Goal: Task Accomplishment & Management: Complete application form

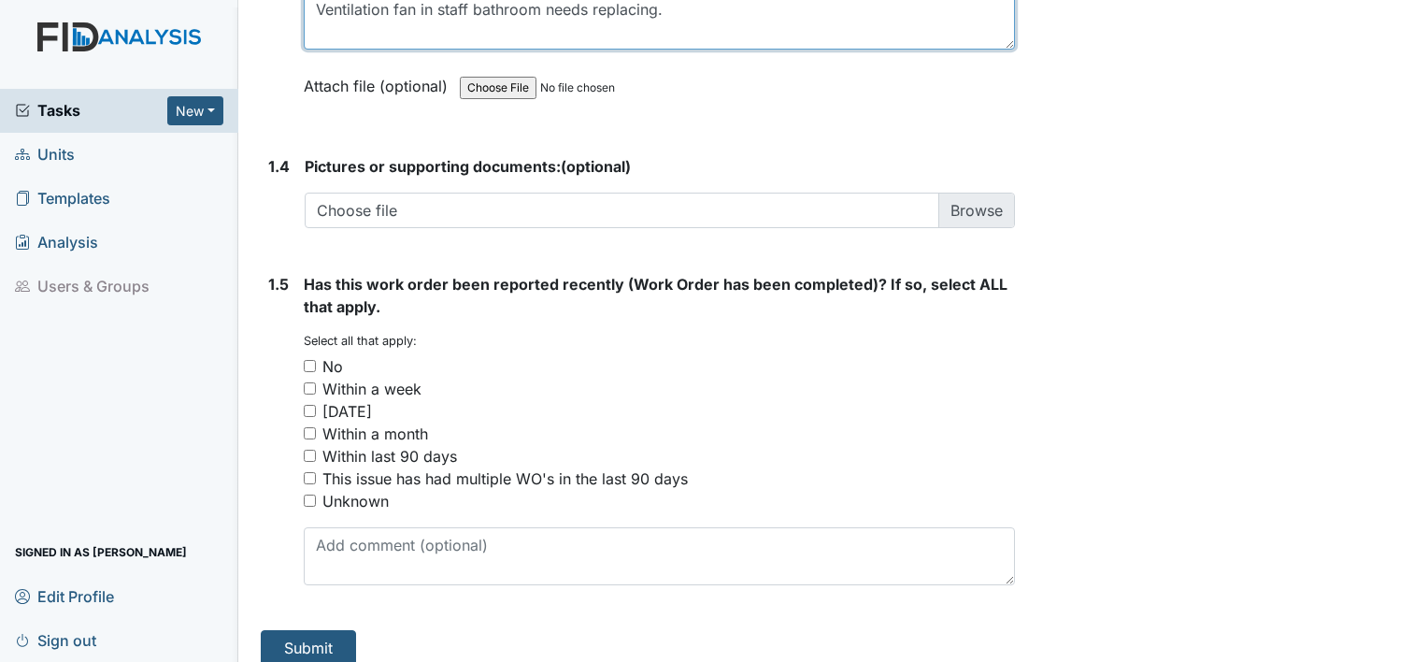
scroll to position [1385, 0]
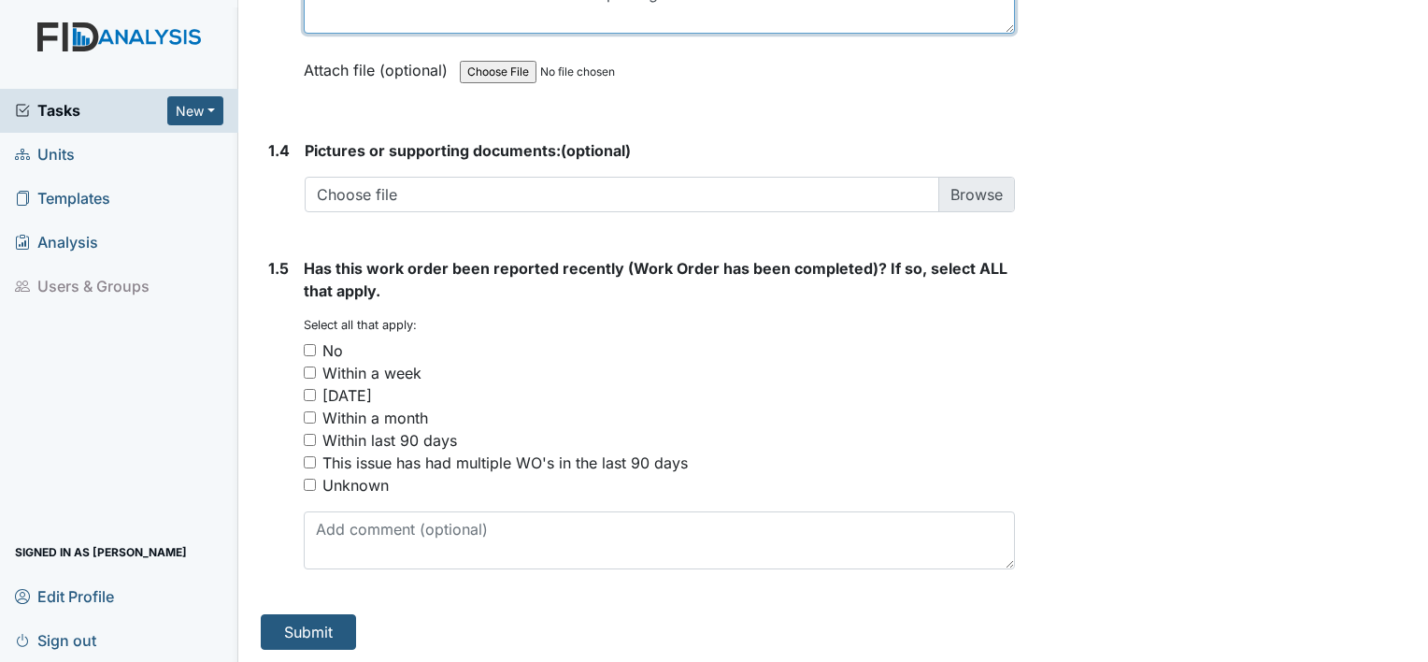
type textarea "Ventilation fan in staff bathroom needs replacing."
click at [308, 347] on input "No" at bounding box center [310, 350] width 12 height 12
checkbox input "true"
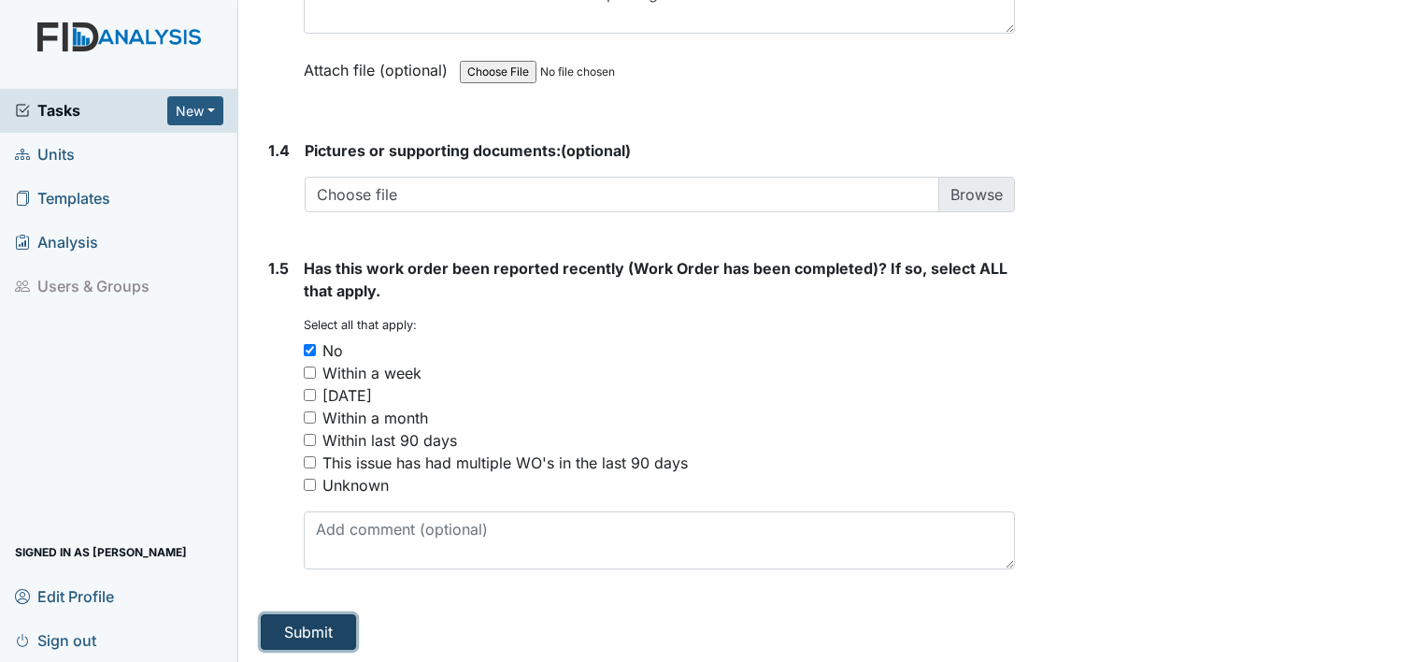
click at [346, 636] on button "Submit" at bounding box center [308, 632] width 95 height 36
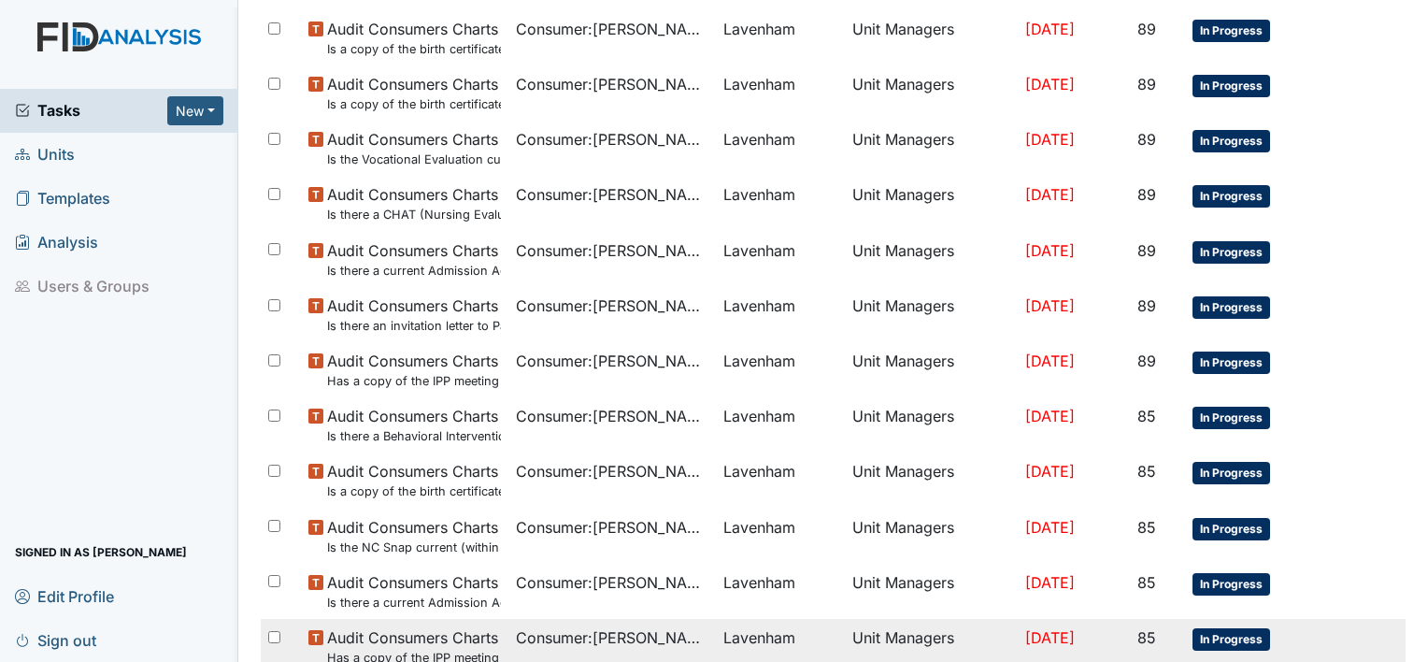
scroll to position [1295, 0]
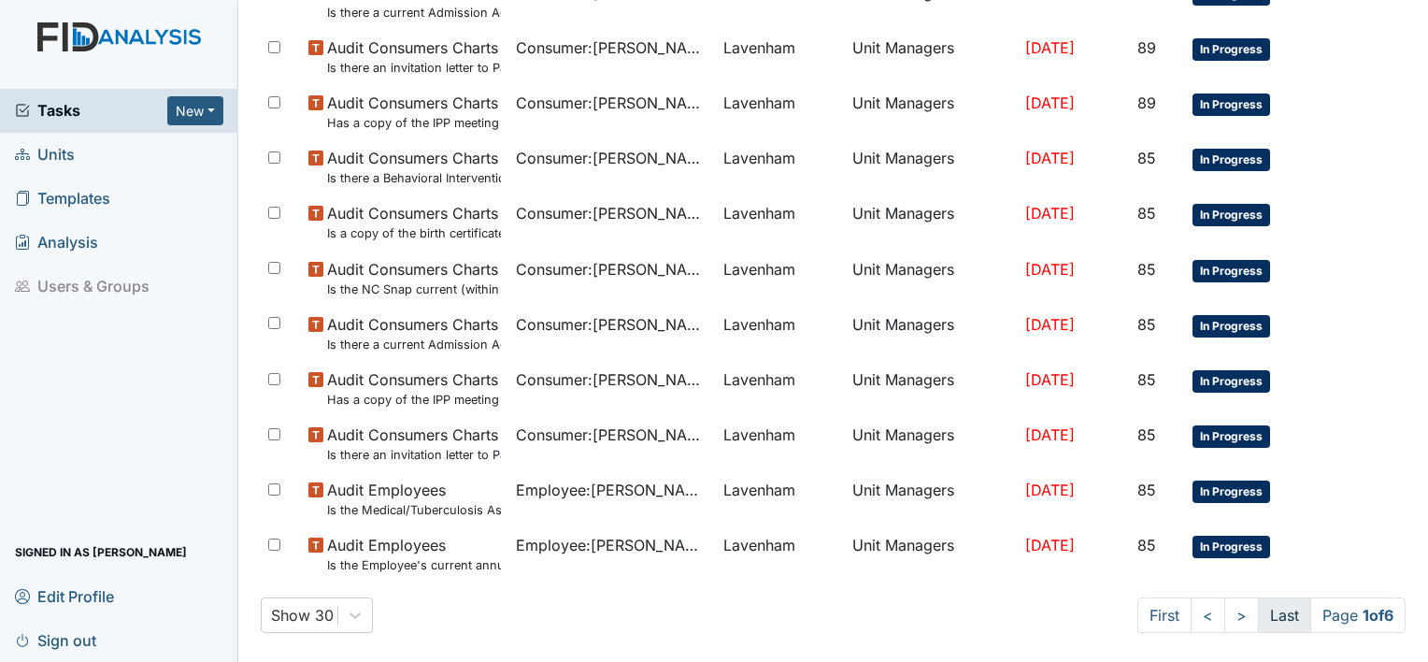
click at [1270, 607] on link "Last" at bounding box center [1284, 615] width 53 height 36
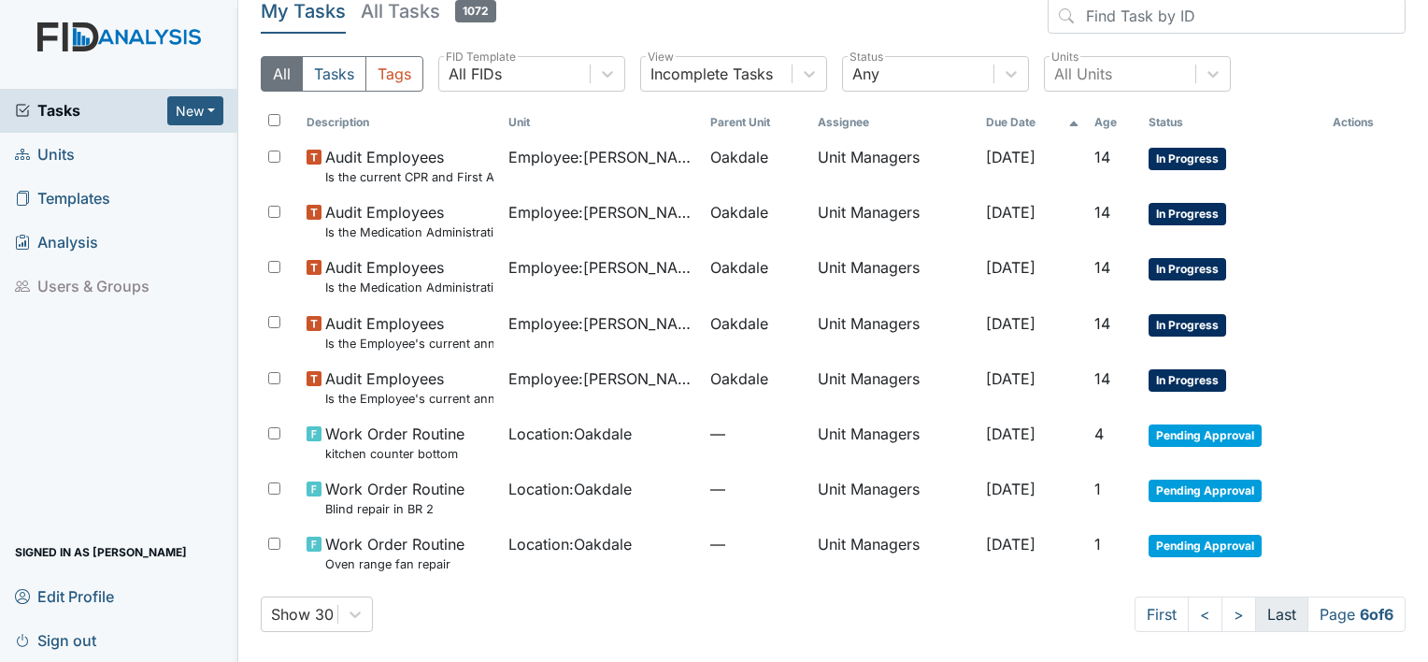
scroll to position [78, 0]
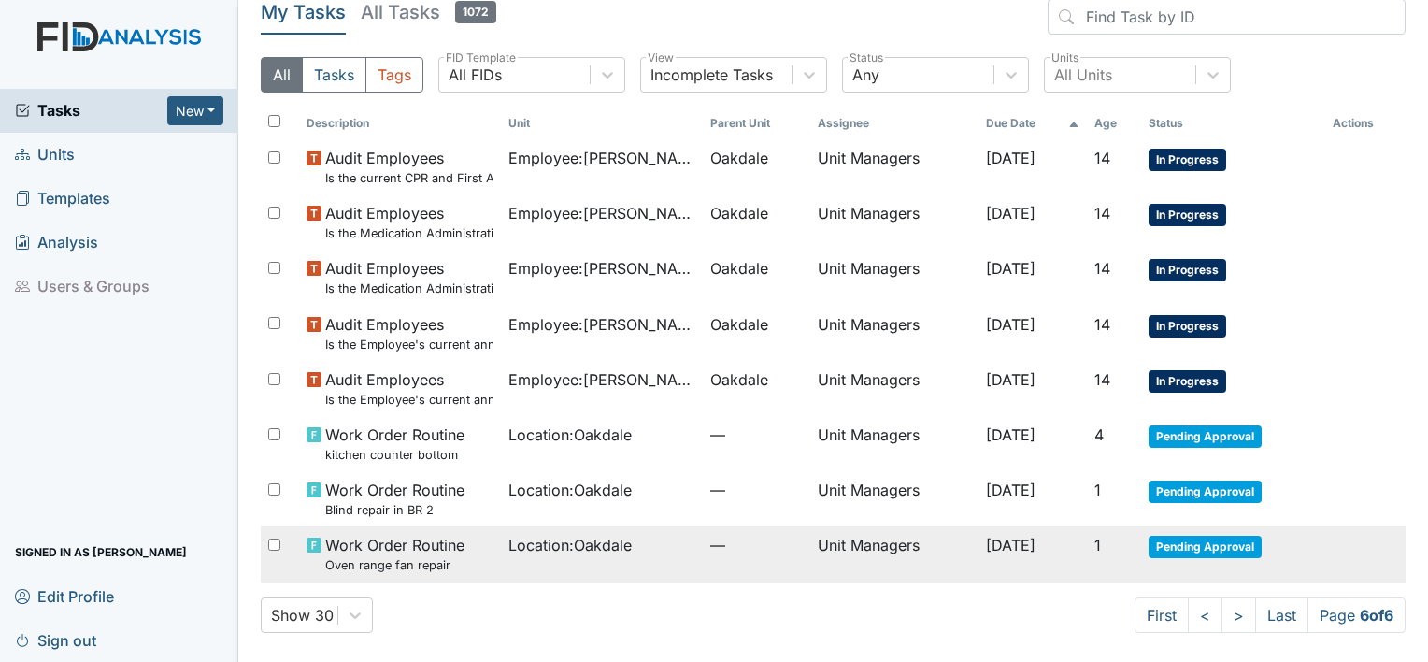
click at [563, 543] on span "Location : Oakdale" at bounding box center [570, 545] width 123 height 22
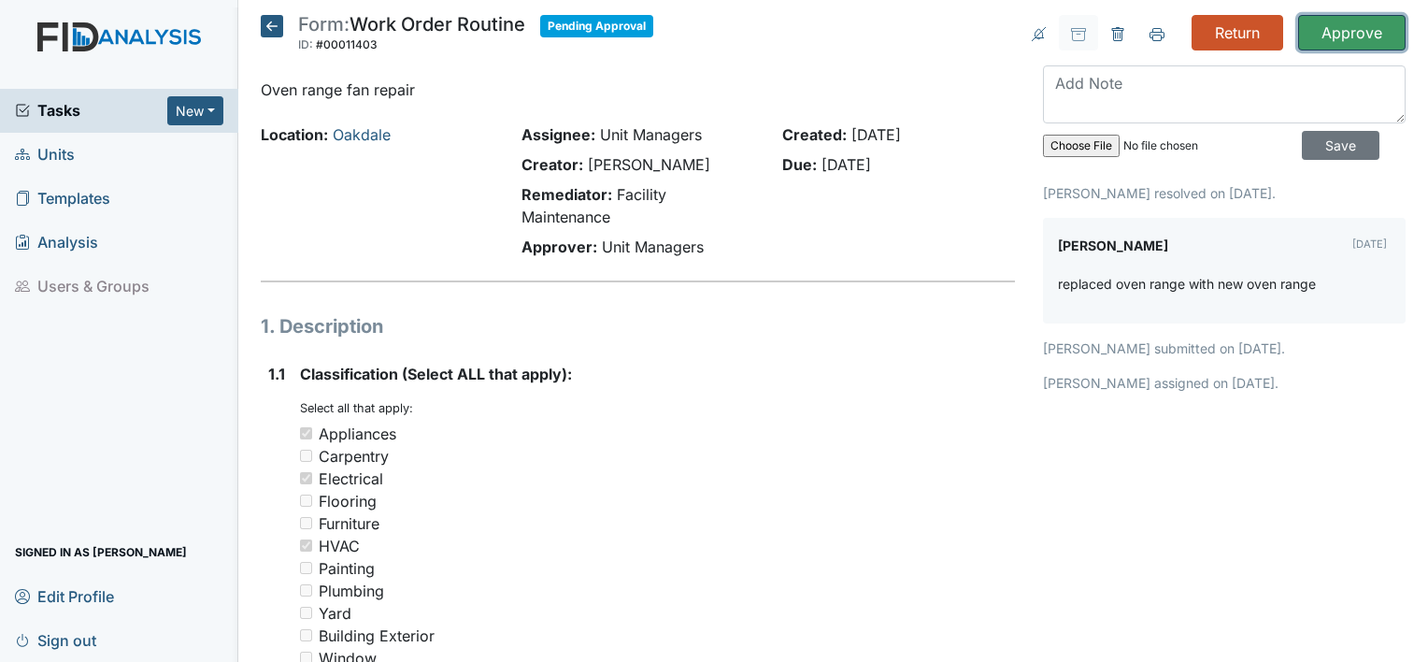
click at [1335, 27] on input "Approve" at bounding box center [1352, 33] width 108 height 36
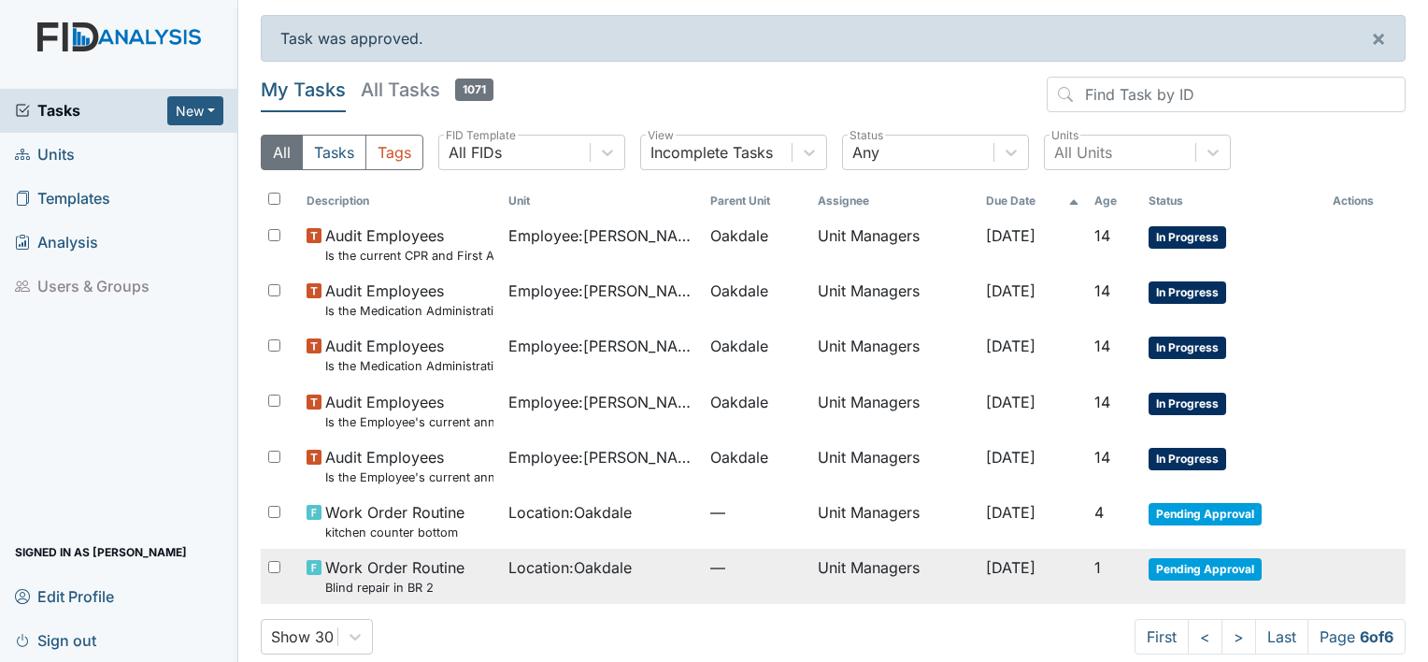
click at [565, 572] on span "Location : Oakdale" at bounding box center [570, 567] width 123 height 22
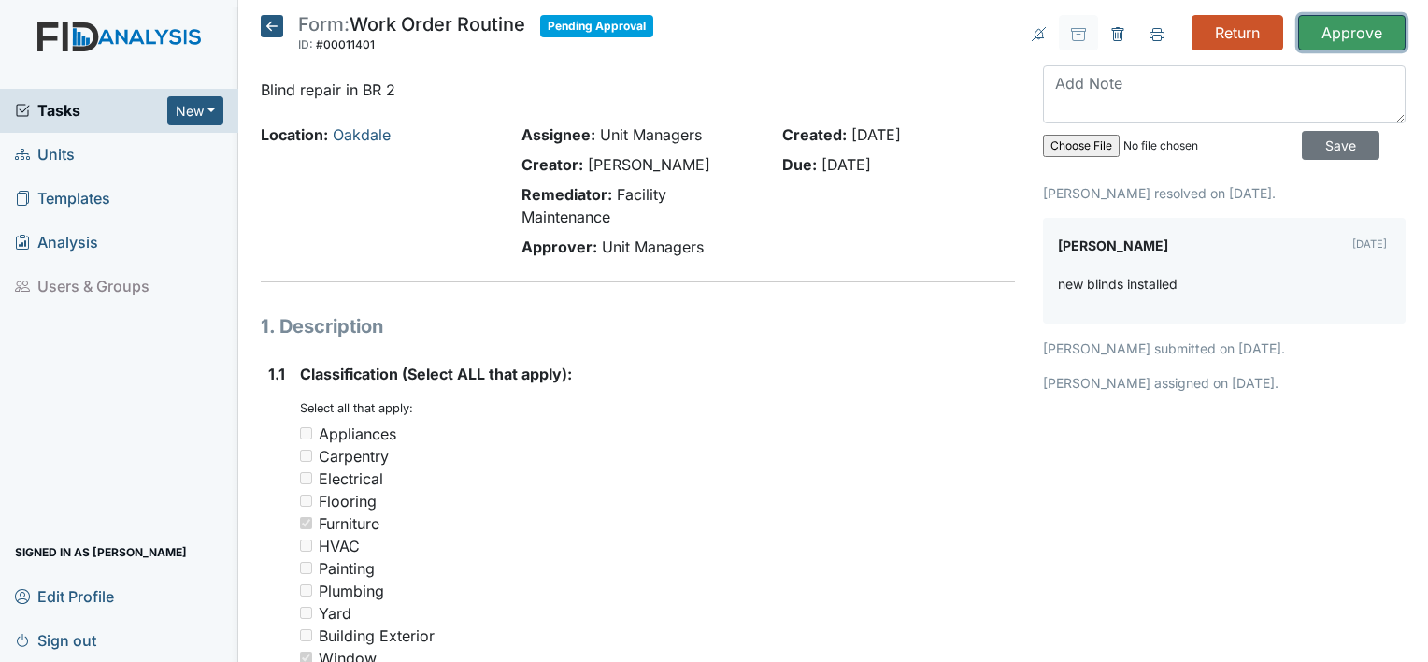
click at [1354, 37] on input "Approve" at bounding box center [1352, 33] width 108 height 36
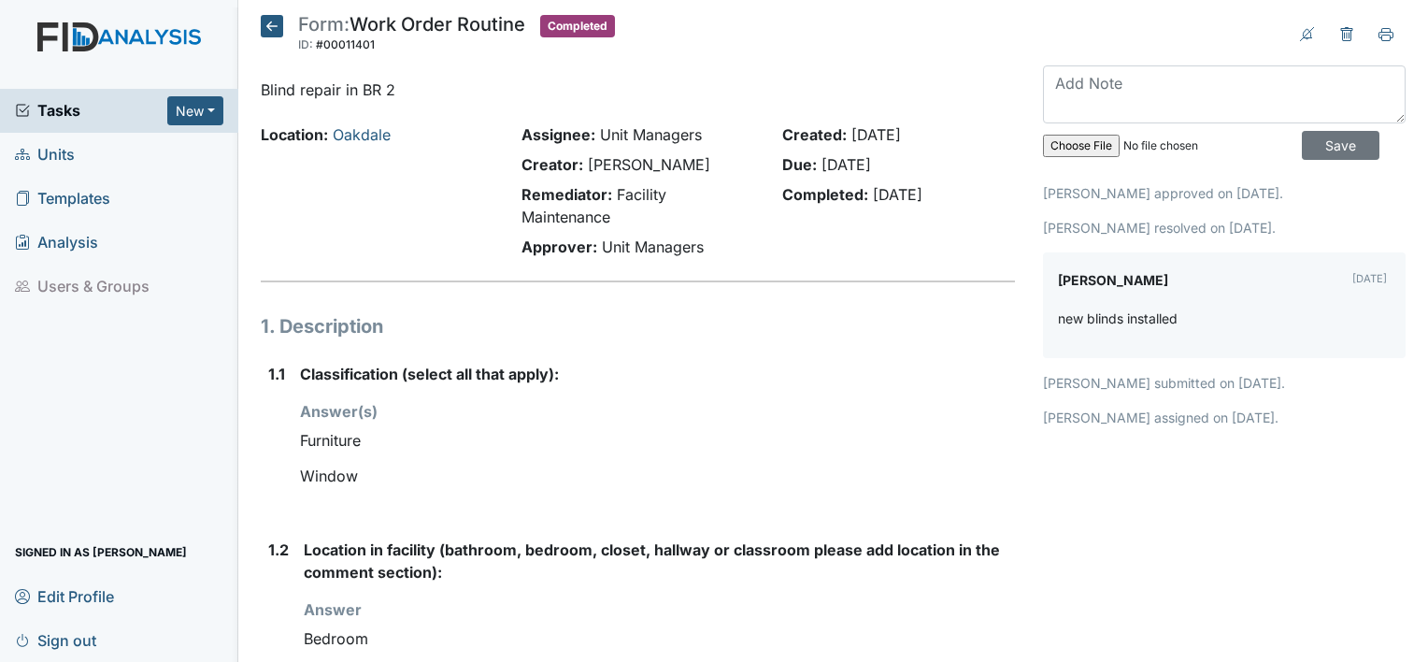
click at [106, 116] on span "Tasks" at bounding box center [91, 110] width 152 height 22
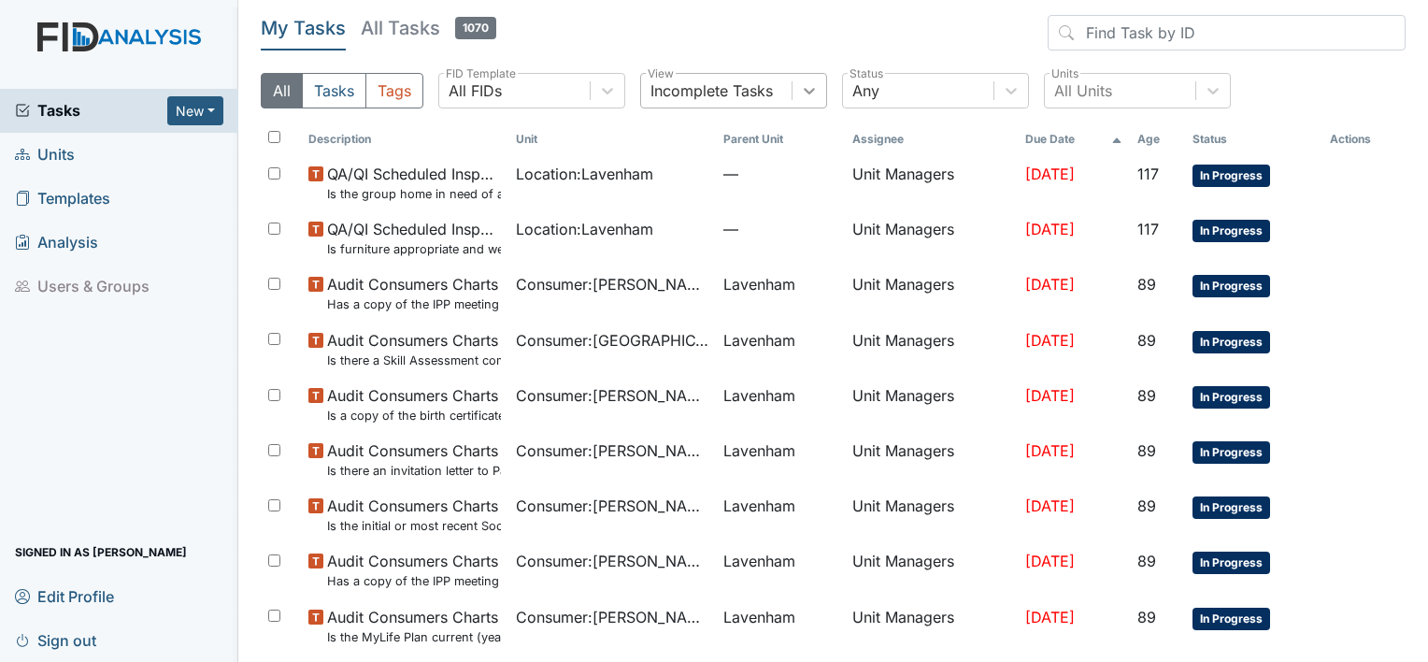
click at [808, 91] on icon at bounding box center [809, 91] width 11 height 7
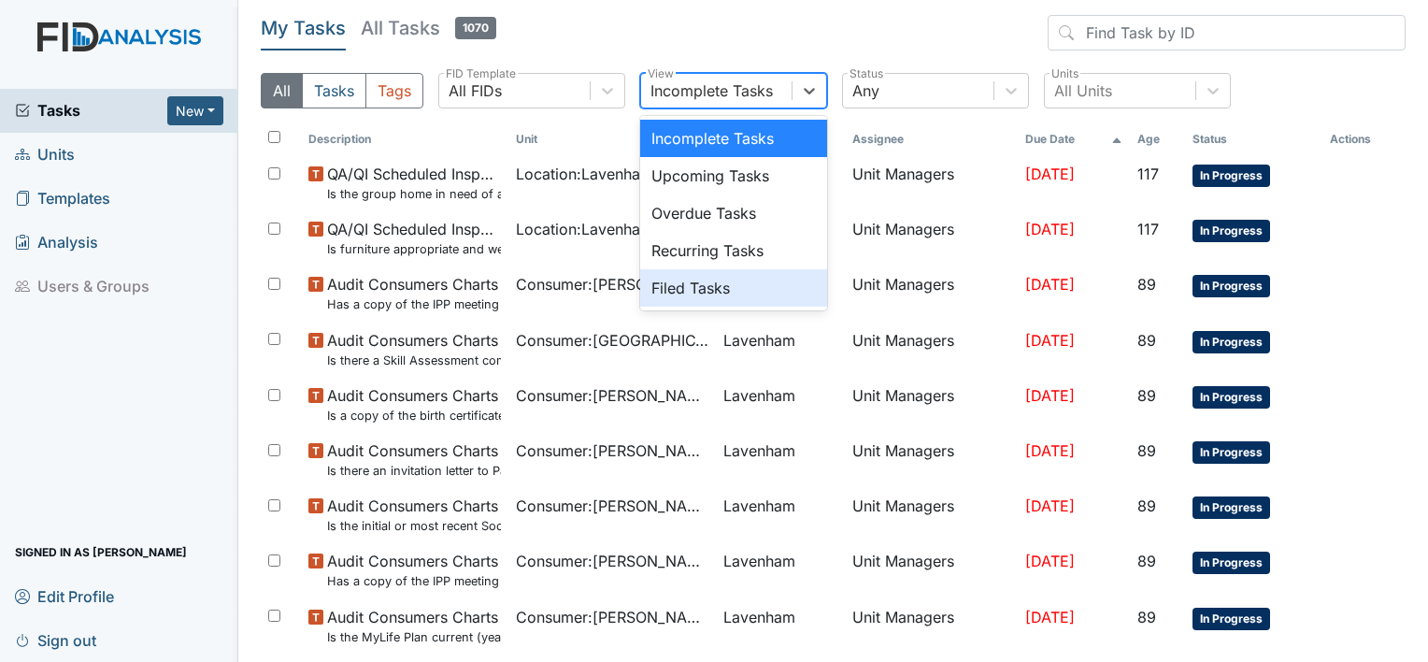
click at [672, 294] on div "Filed Tasks" at bounding box center [733, 287] width 187 height 37
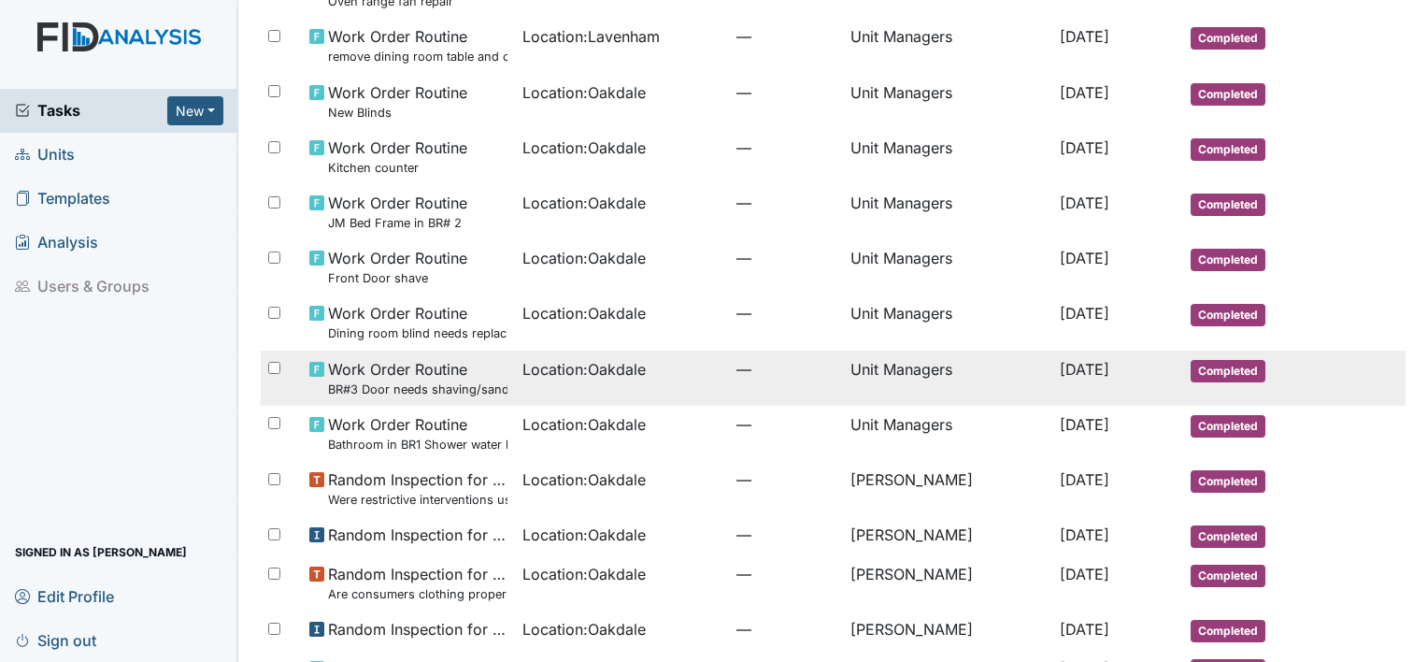
scroll to position [280, 0]
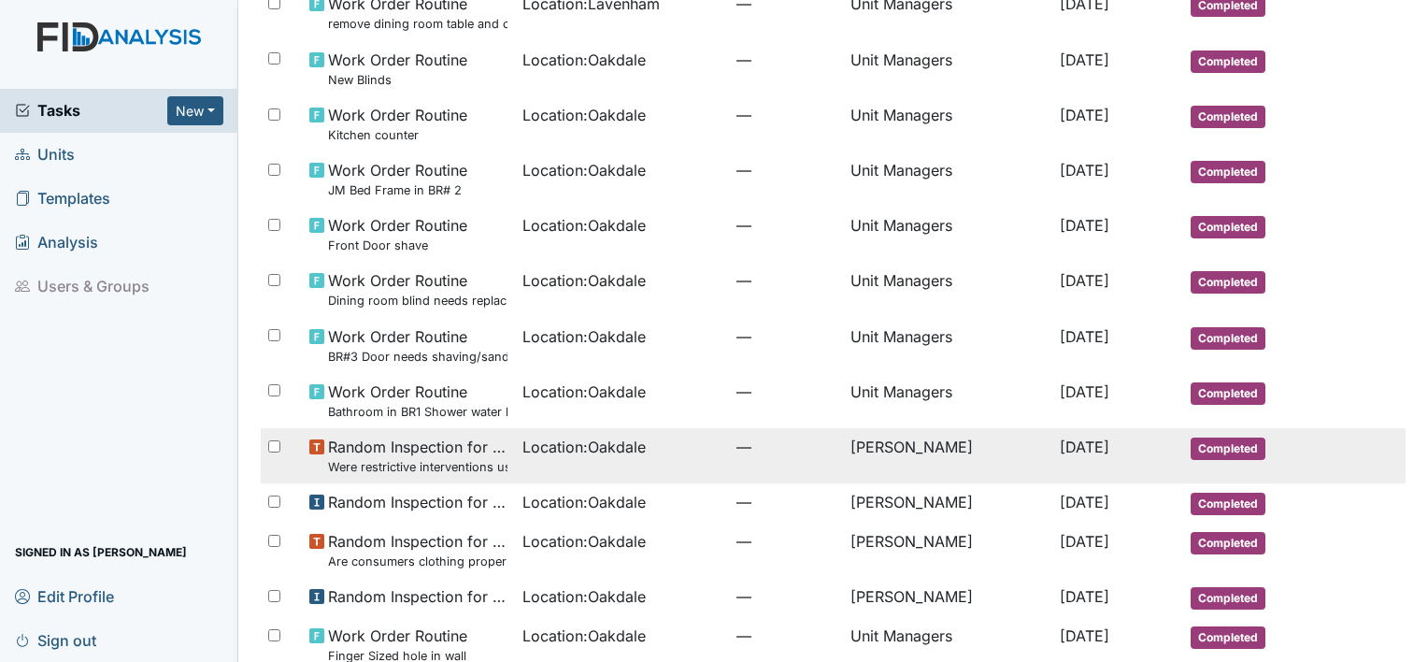
click at [437, 460] on small "Were restrictive interventions used and proper forms completed?" at bounding box center [418, 467] width 180 height 18
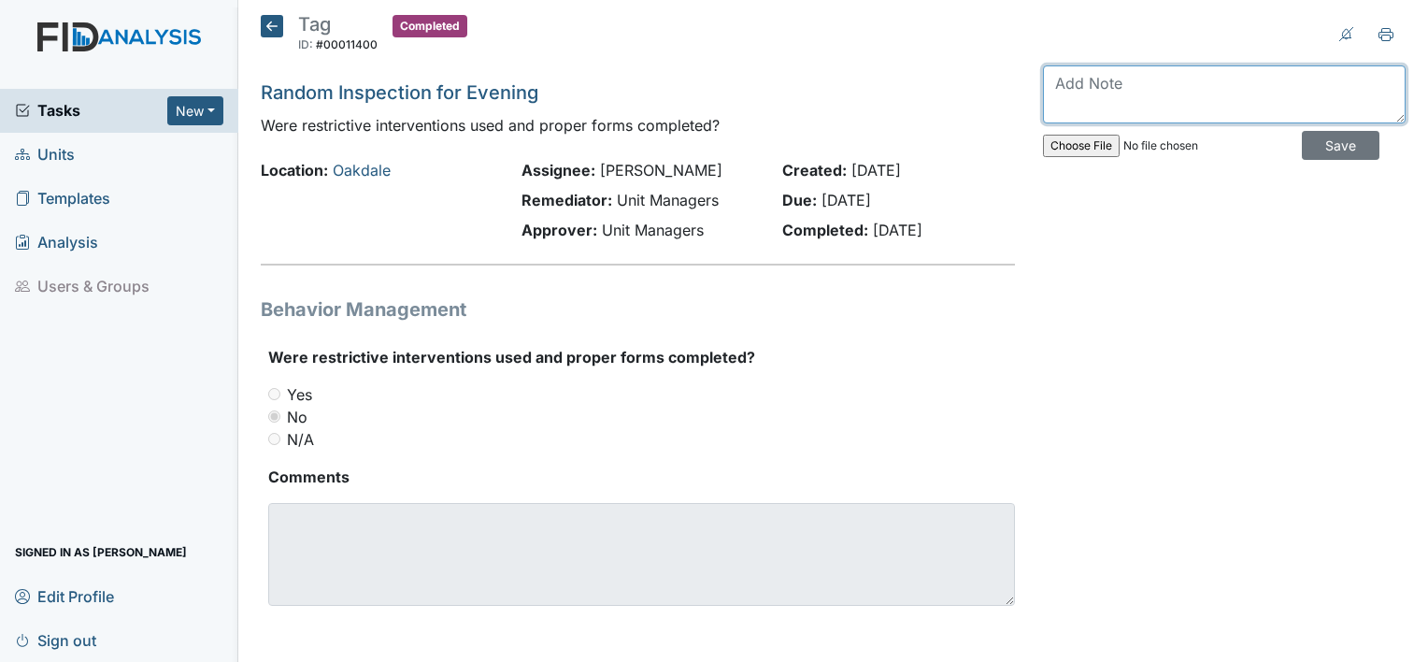
click at [1152, 79] on textarea at bounding box center [1224, 94] width 363 height 58
type textarea "no restrictions were used"
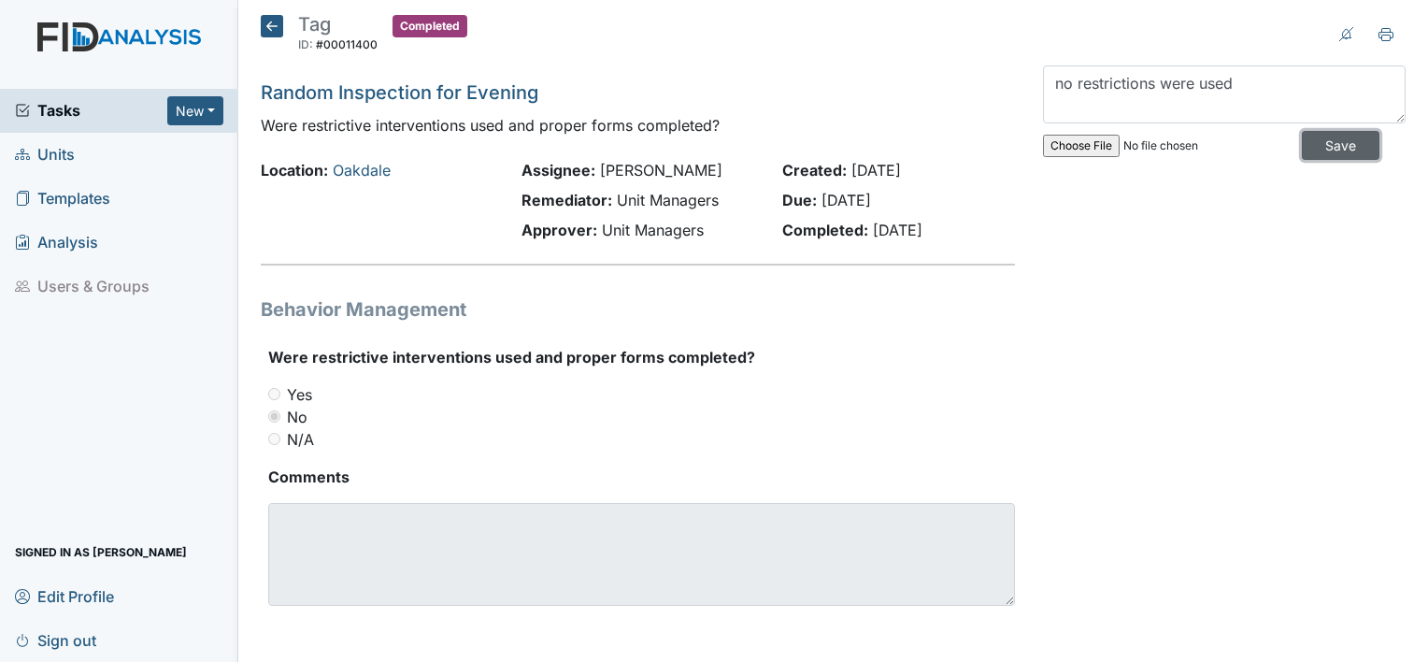
click at [1327, 150] on input "Save" at bounding box center [1341, 145] width 78 height 29
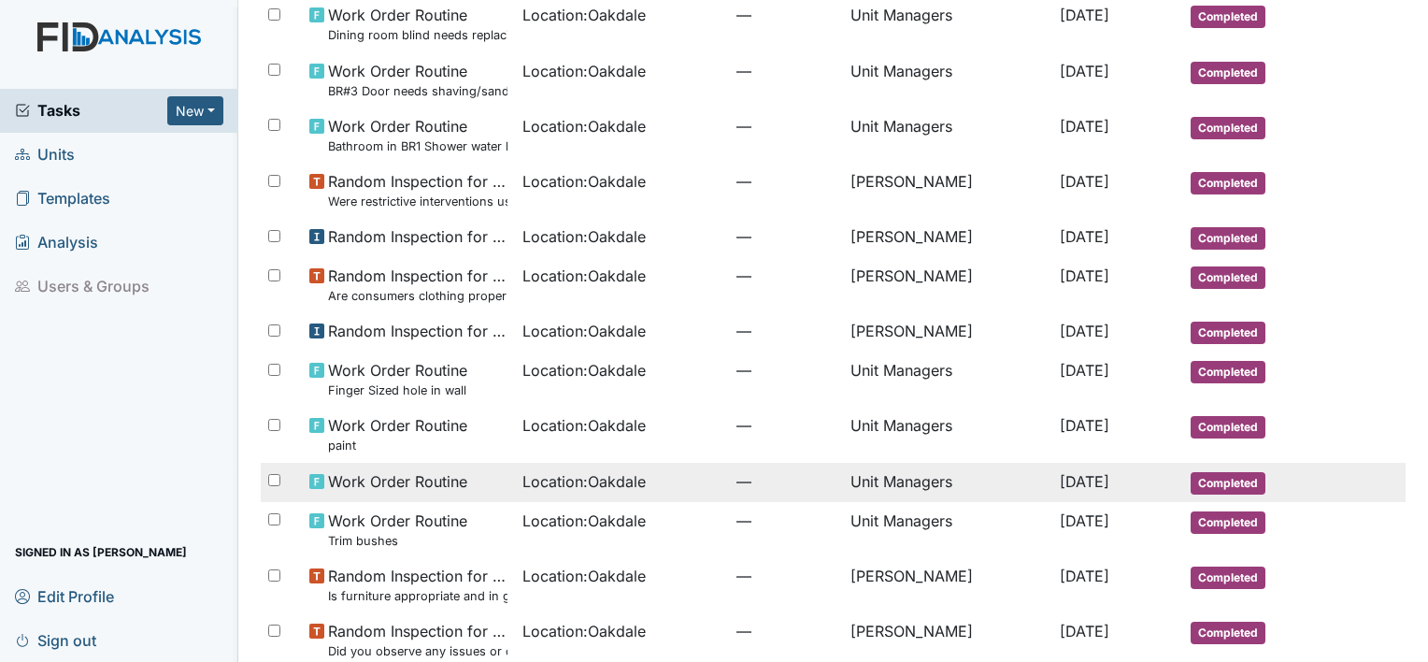
scroll to position [561, 0]
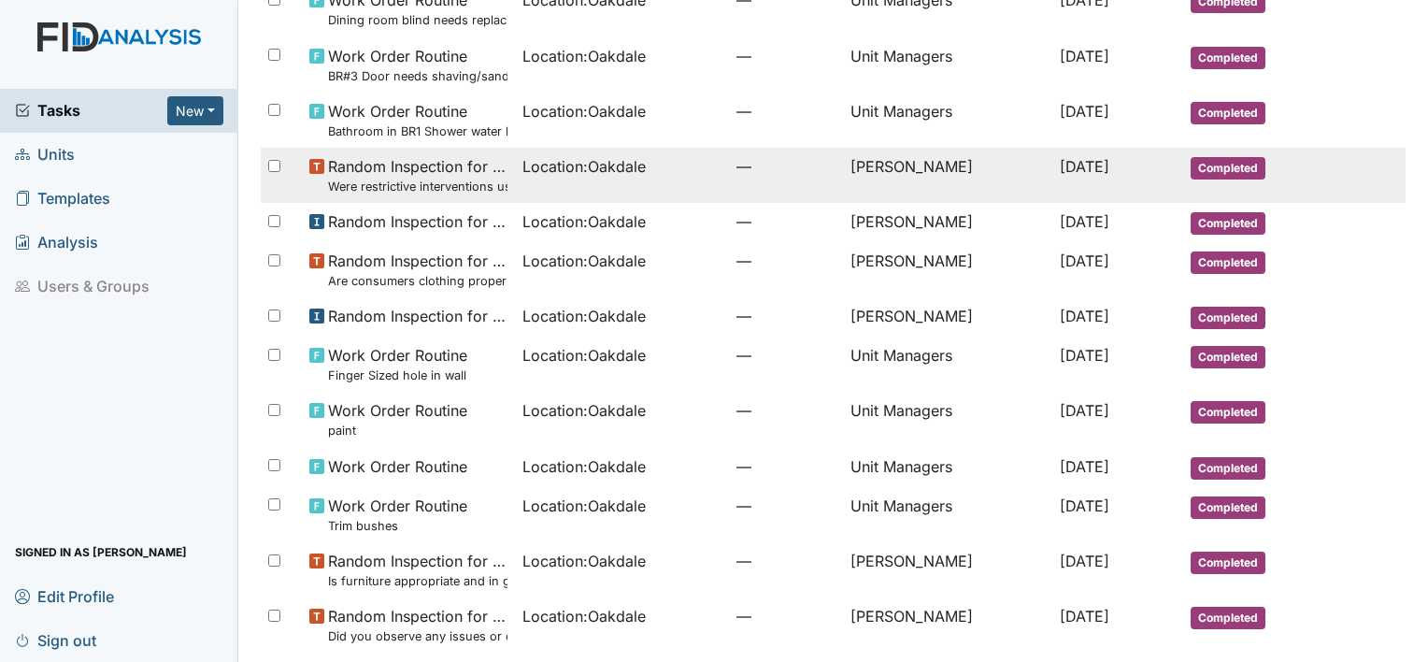
click at [439, 176] on span "Random Inspection for Evening Were restrictive interventions used and proper fo…" at bounding box center [418, 175] width 180 height 40
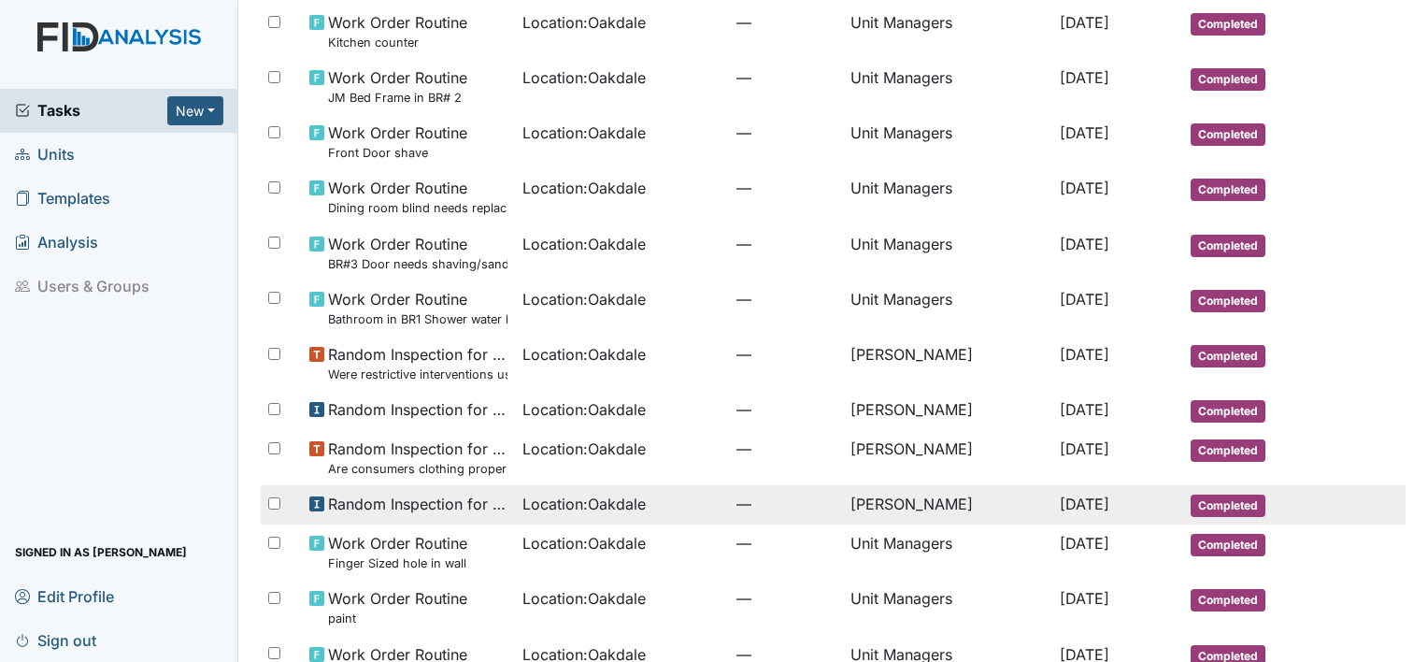
scroll to position [374, 0]
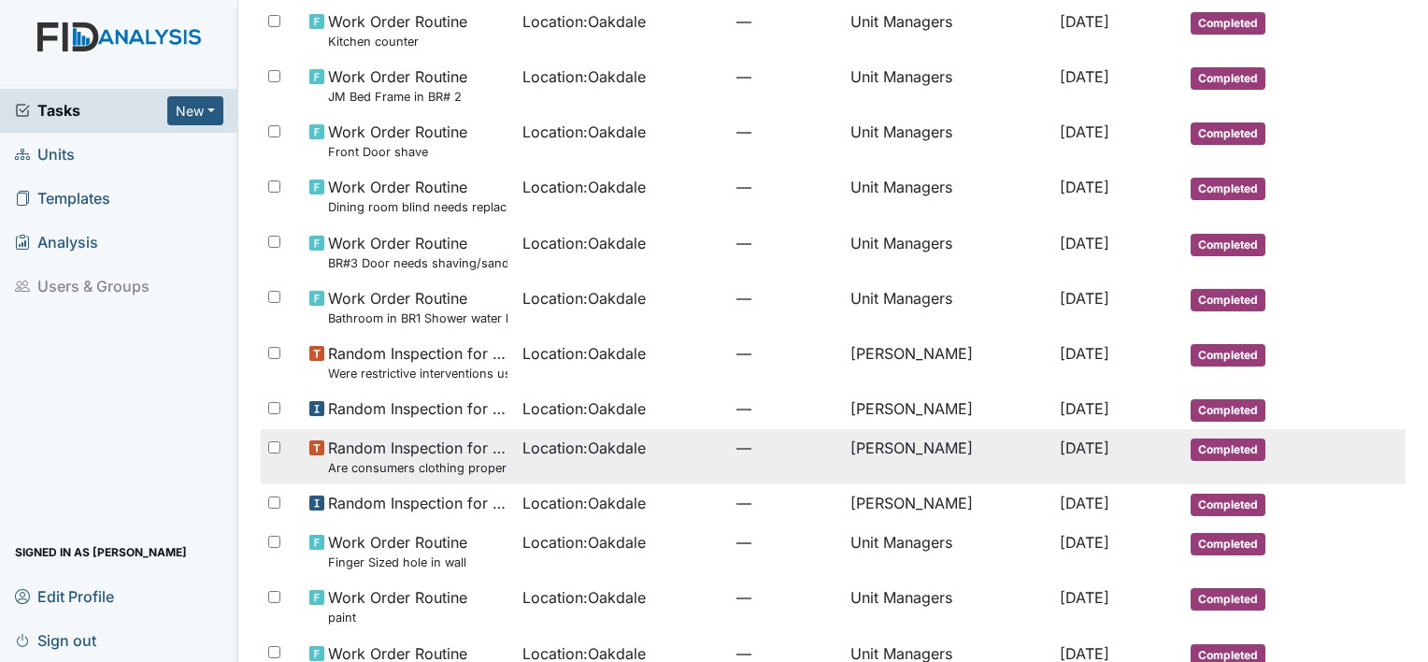
click at [361, 445] on span "Random Inspection for Afternoon Are consumers clothing properly stored?" at bounding box center [418, 457] width 180 height 40
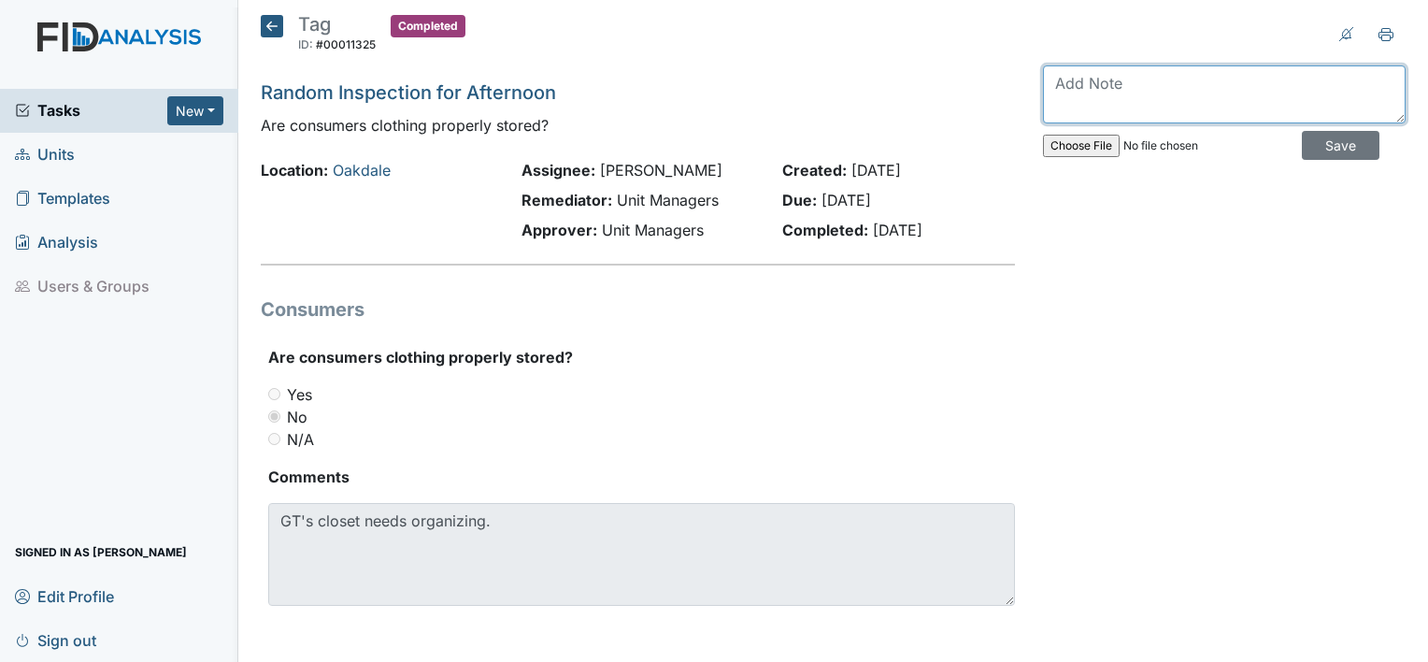
click at [1163, 82] on textarea at bounding box center [1224, 94] width 363 height 58
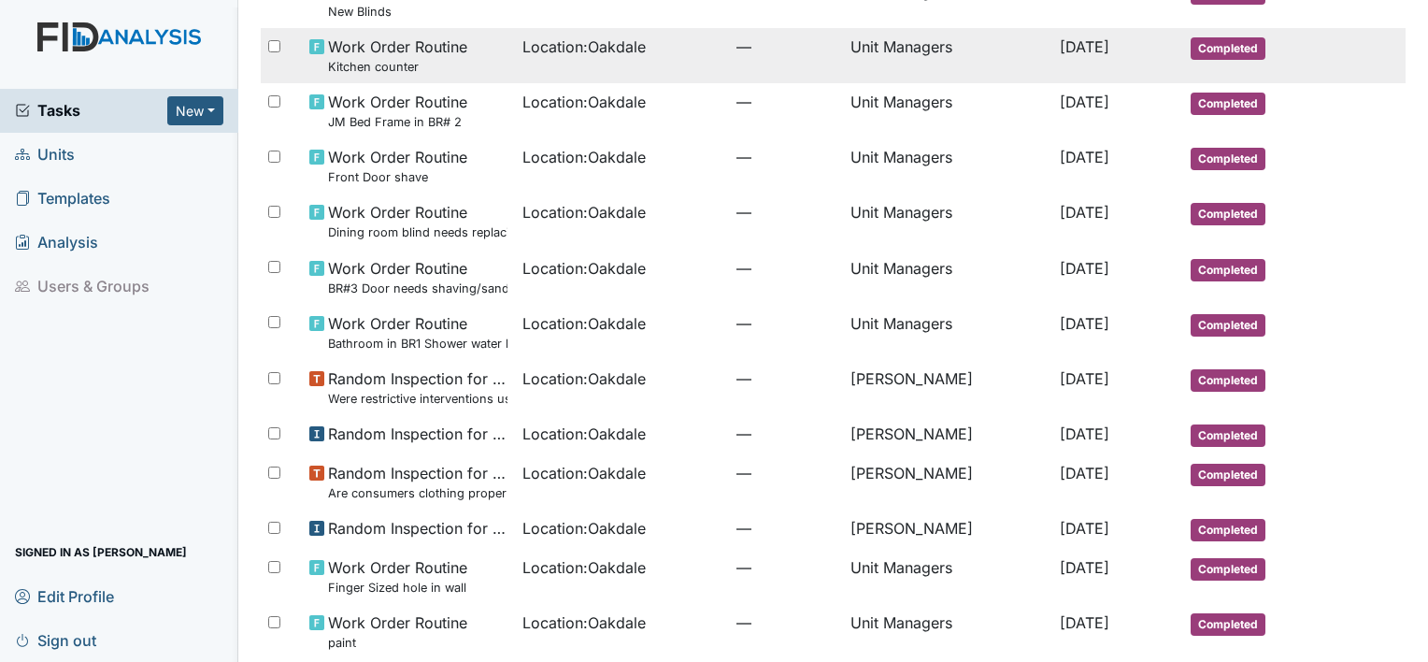
scroll to position [374, 0]
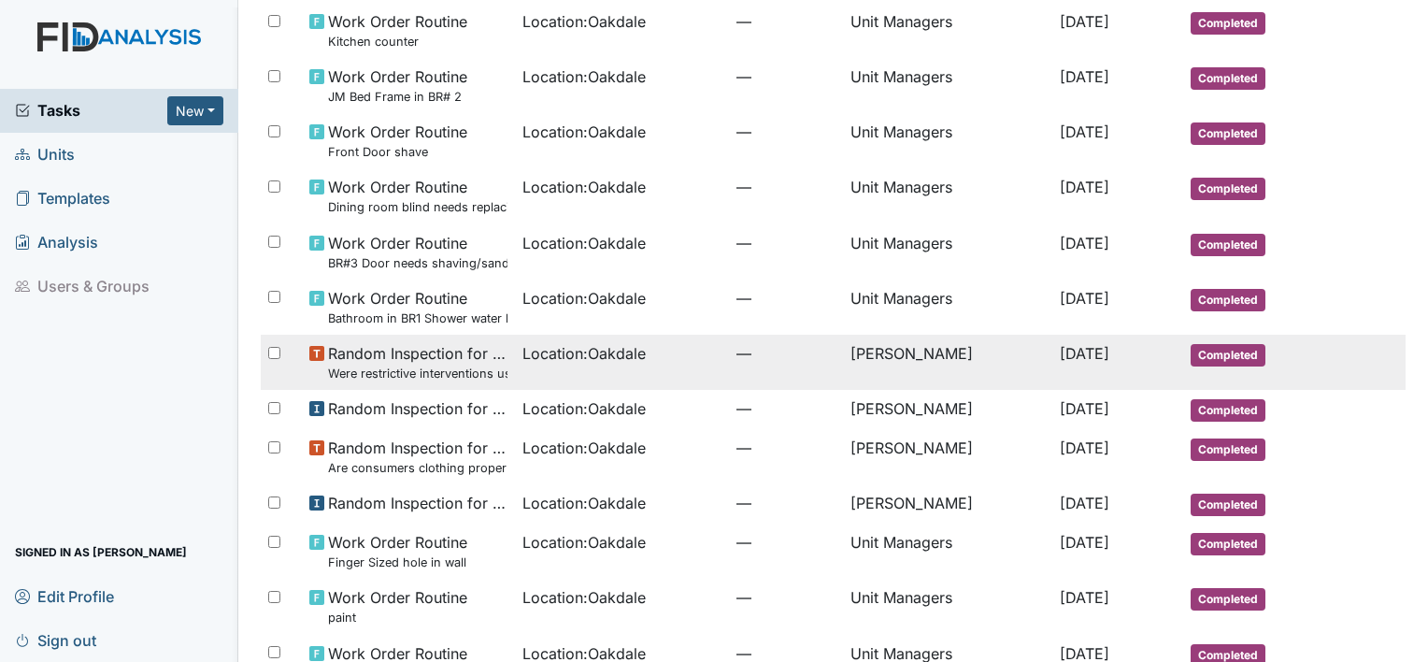
click at [378, 358] on span "Random Inspection for Evening Were restrictive interventions used and proper fo…" at bounding box center [418, 362] width 180 height 40
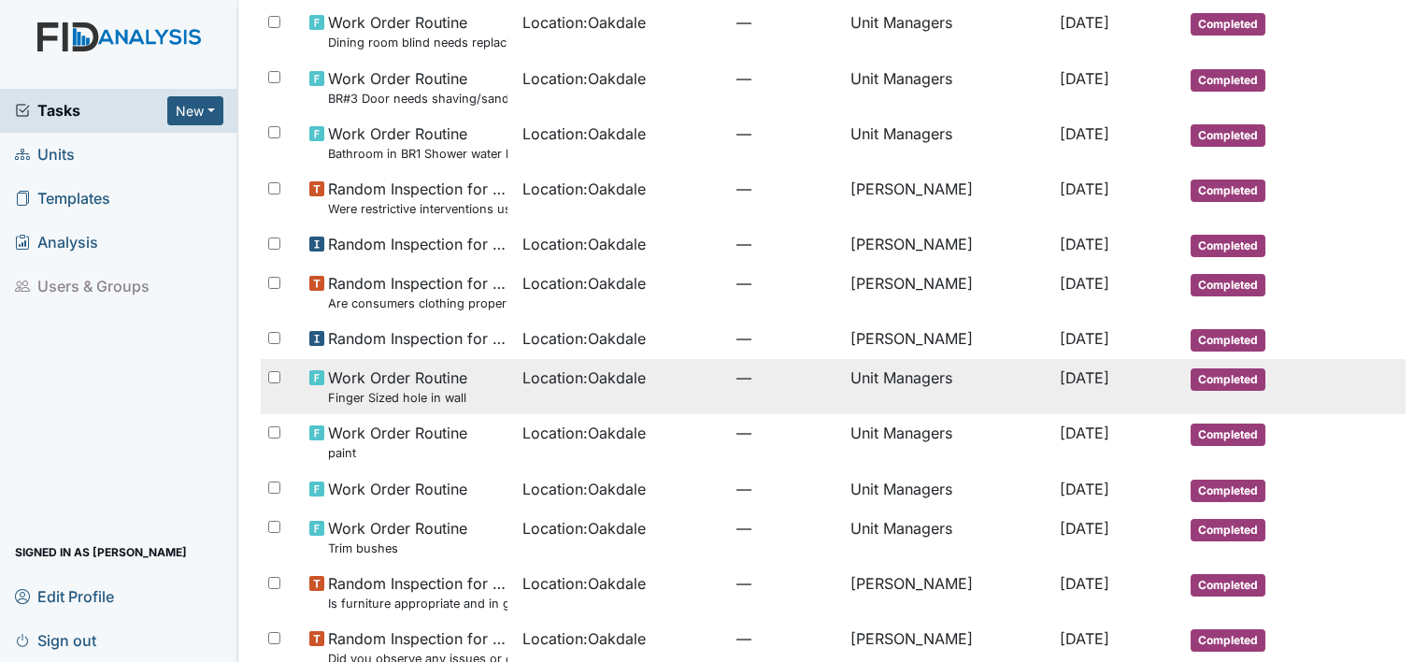
scroll to position [561, 0]
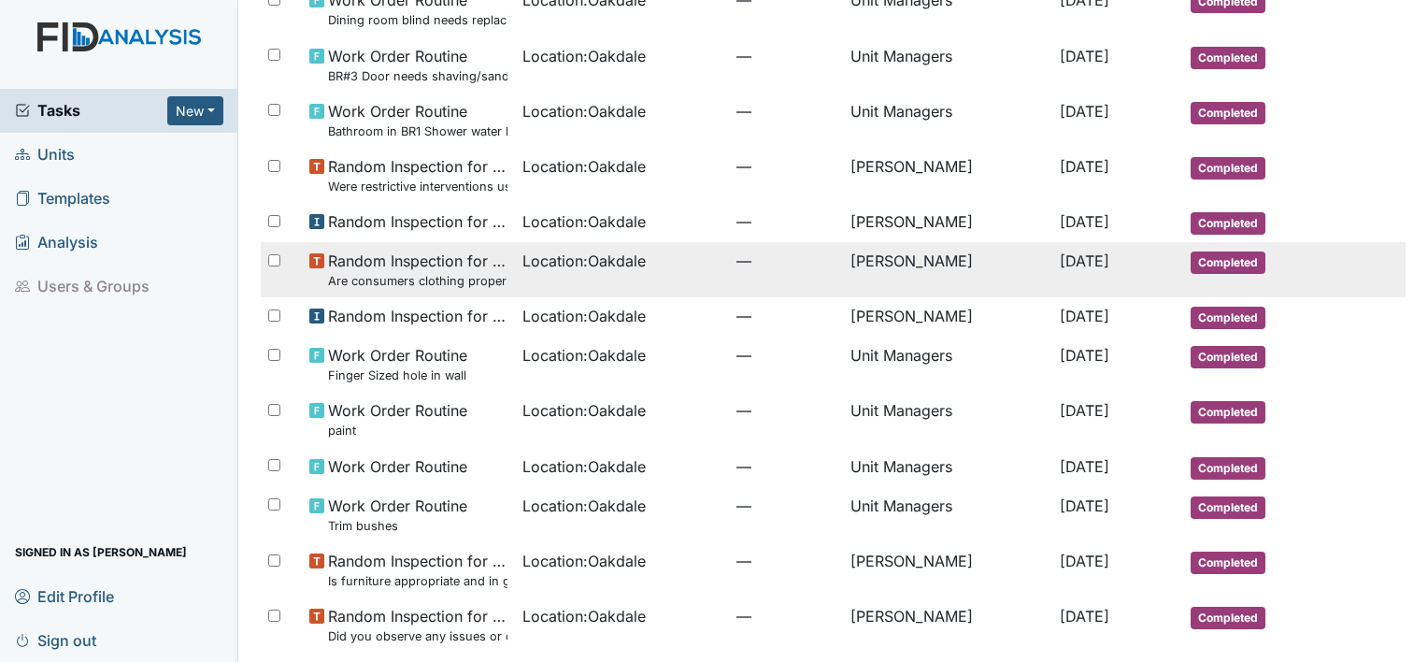
click at [414, 264] on span "Random Inspection for Afternoon Are consumers clothing properly stored?" at bounding box center [418, 270] width 180 height 40
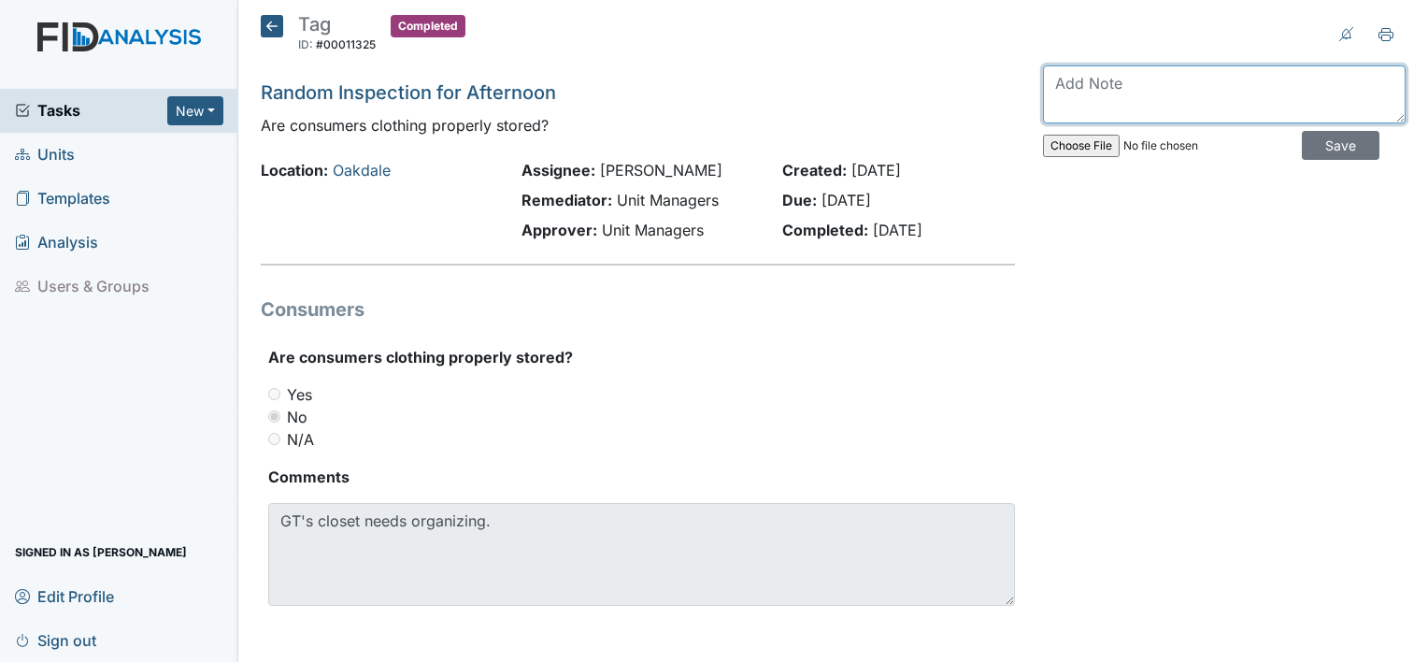
click at [1101, 84] on textarea at bounding box center [1224, 94] width 363 height 58
type textarea "situation has been rectified."
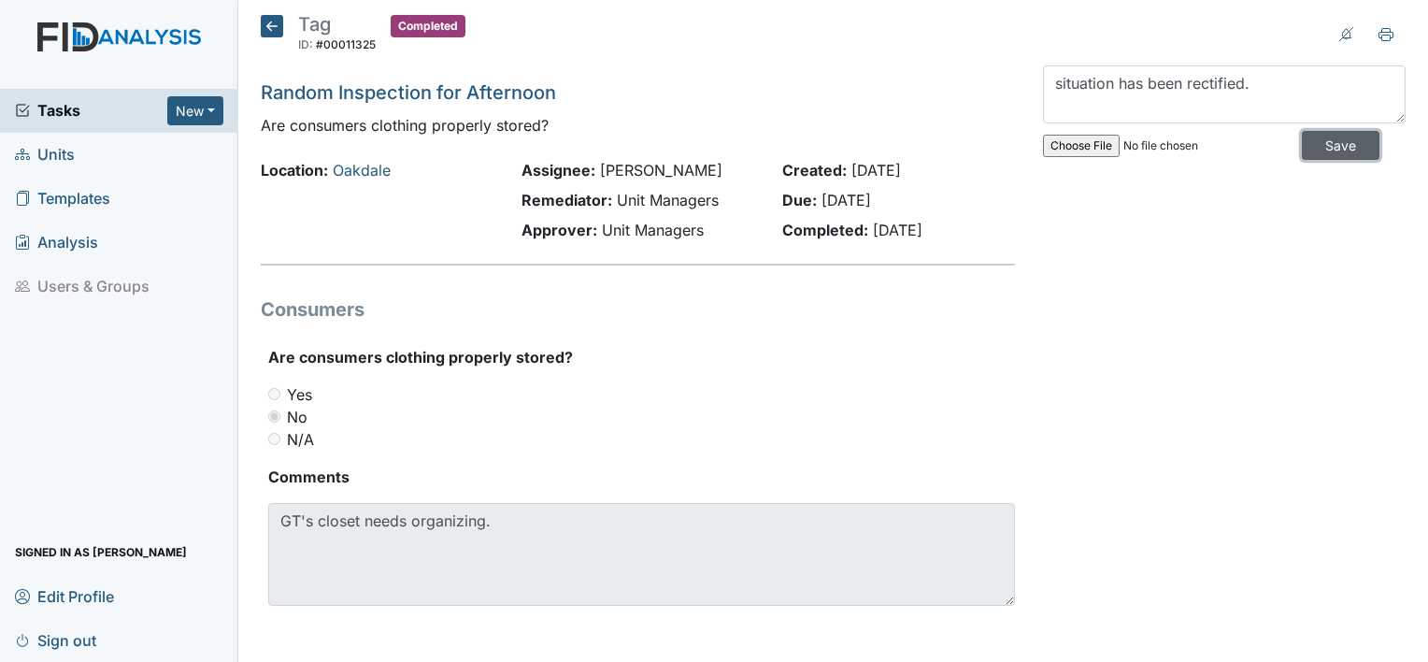
click at [1302, 143] on input "Save" at bounding box center [1341, 145] width 78 height 29
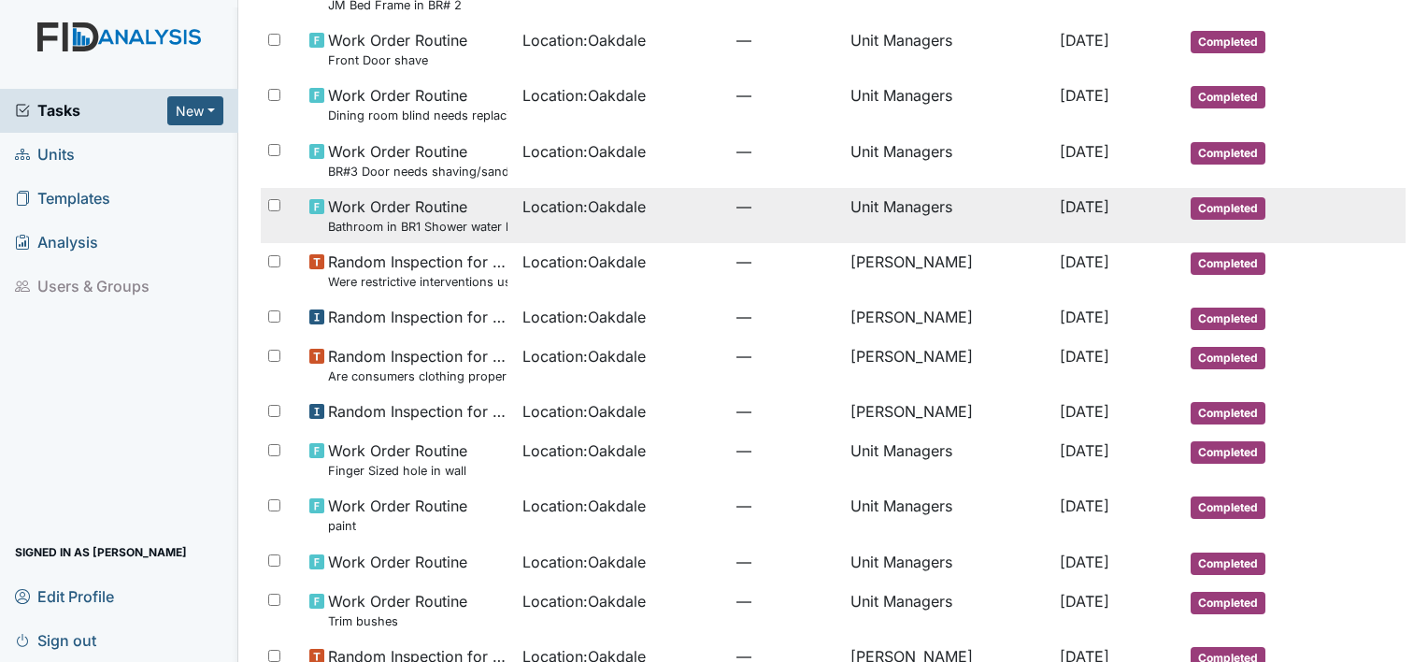
scroll to position [467, 0]
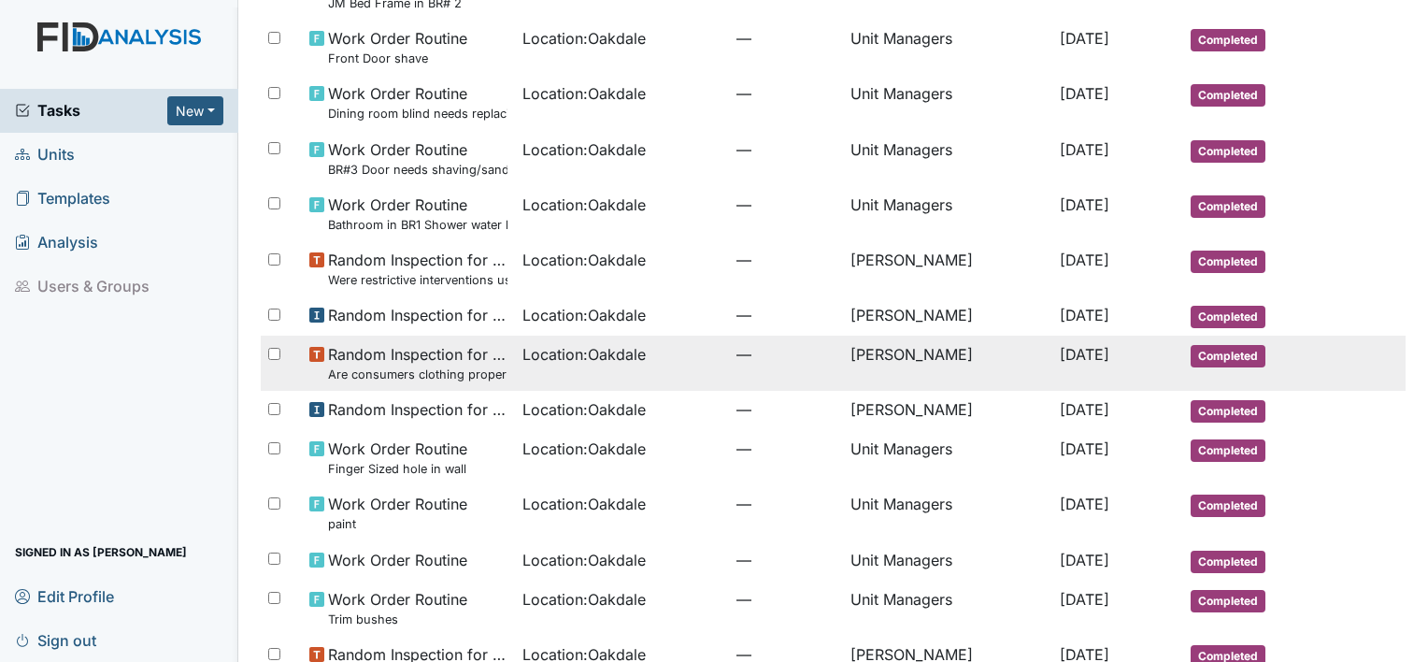
click at [414, 366] on small "Are consumers clothing properly stored?" at bounding box center [418, 375] width 180 height 18
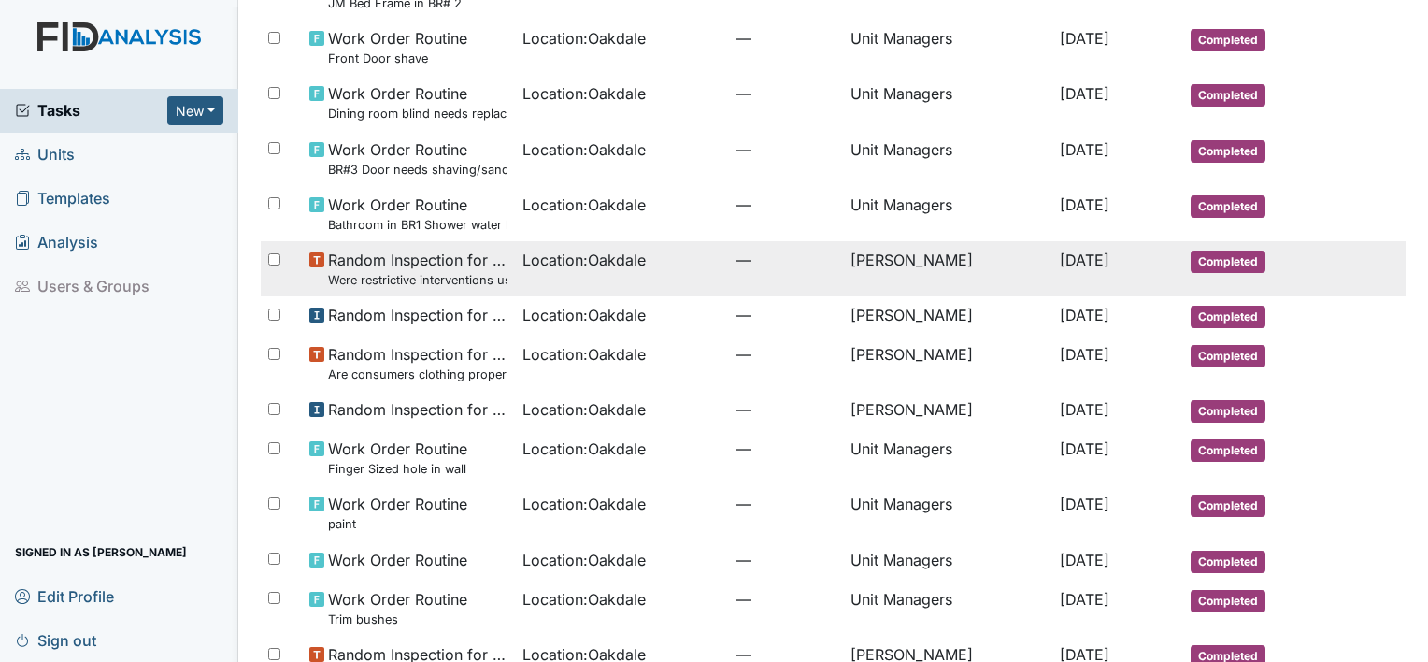
click at [395, 281] on small "Were restrictive interventions used and proper forms completed?" at bounding box center [418, 280] width 180 height 18
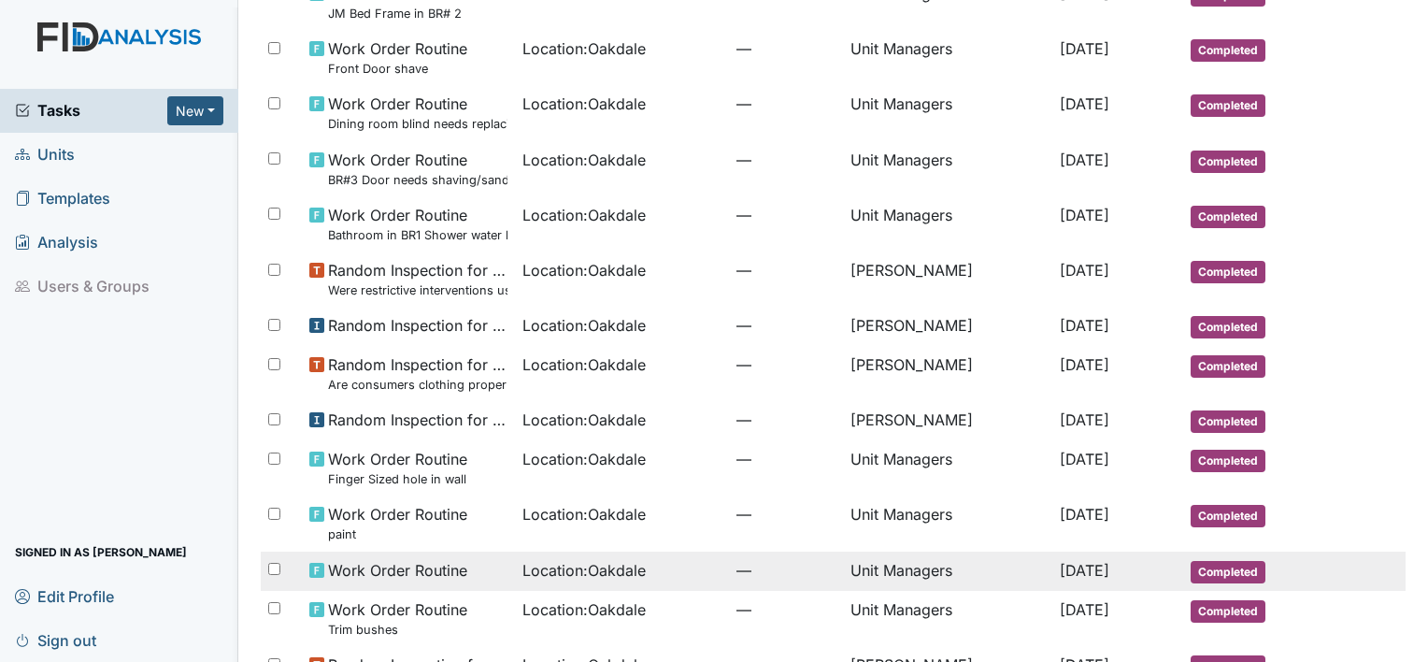
scroll to position [467, 0]
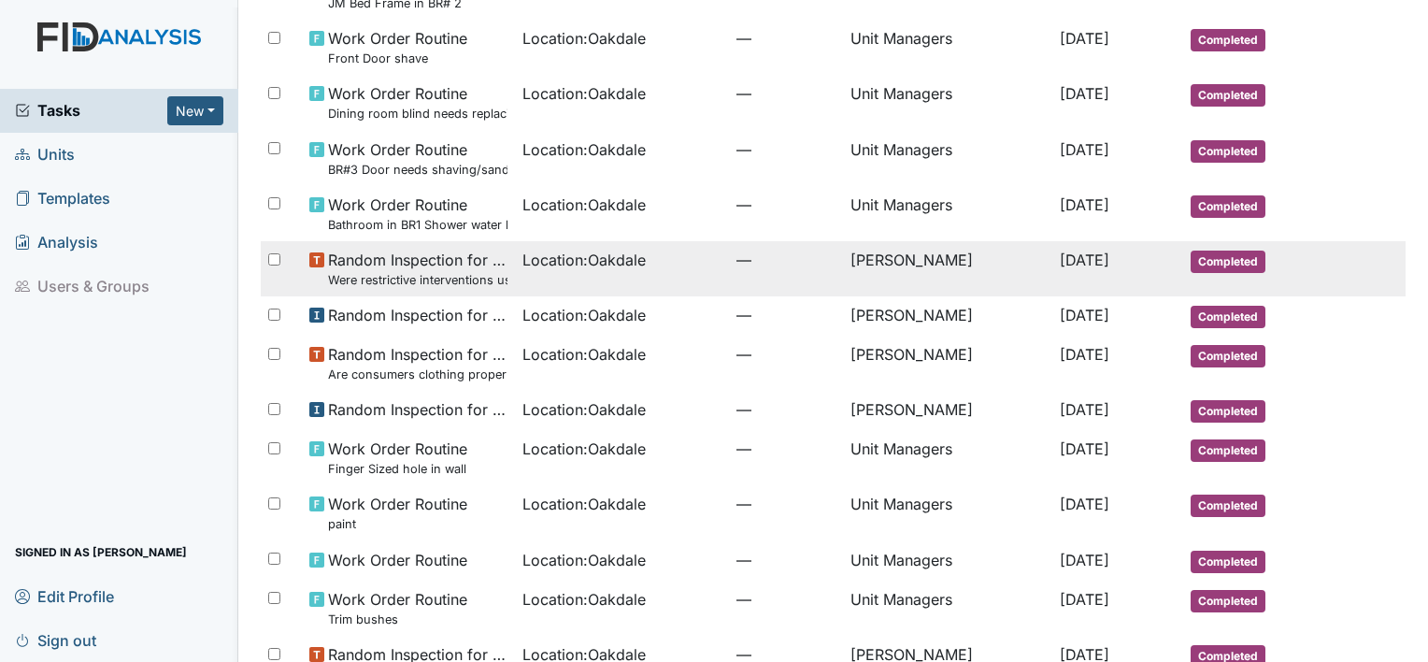
click at [355, 256] on span "Random Inspection for Evening Were restrictive interventions used and proper fo…" at bounding box center [418, 269] width 180 height 40
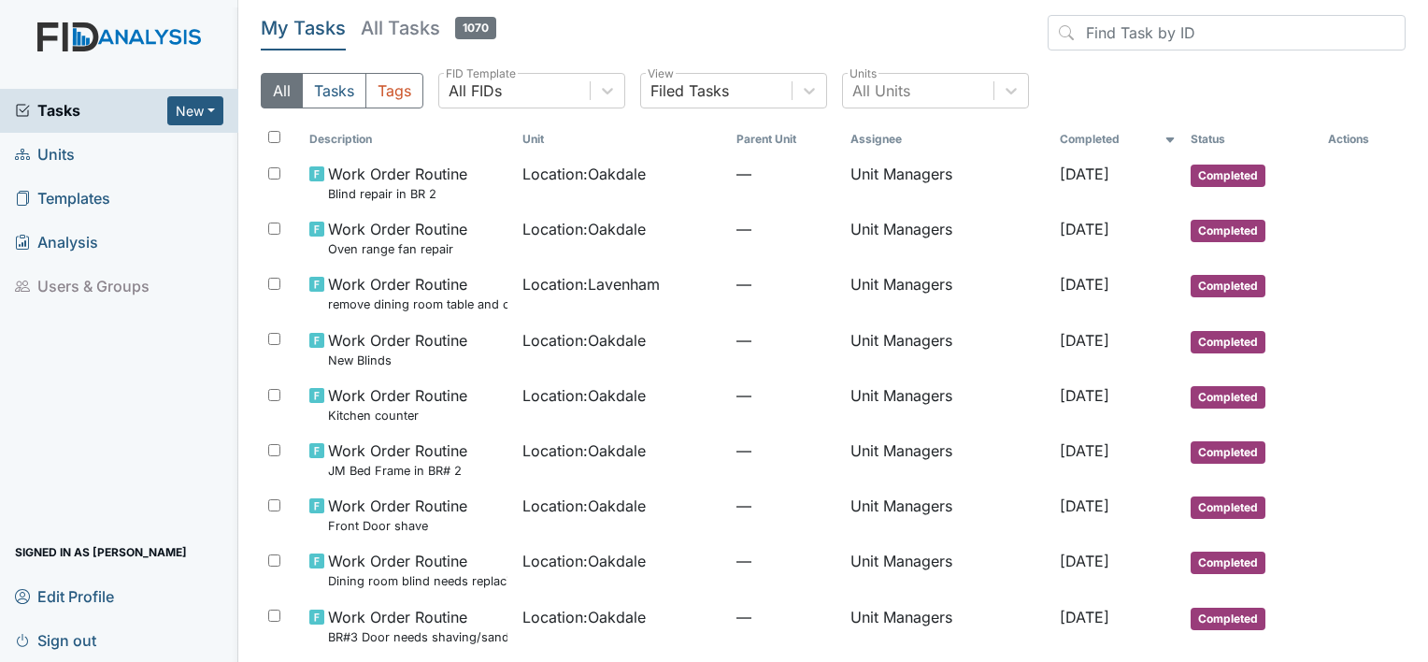
scroll to position [467, 0]
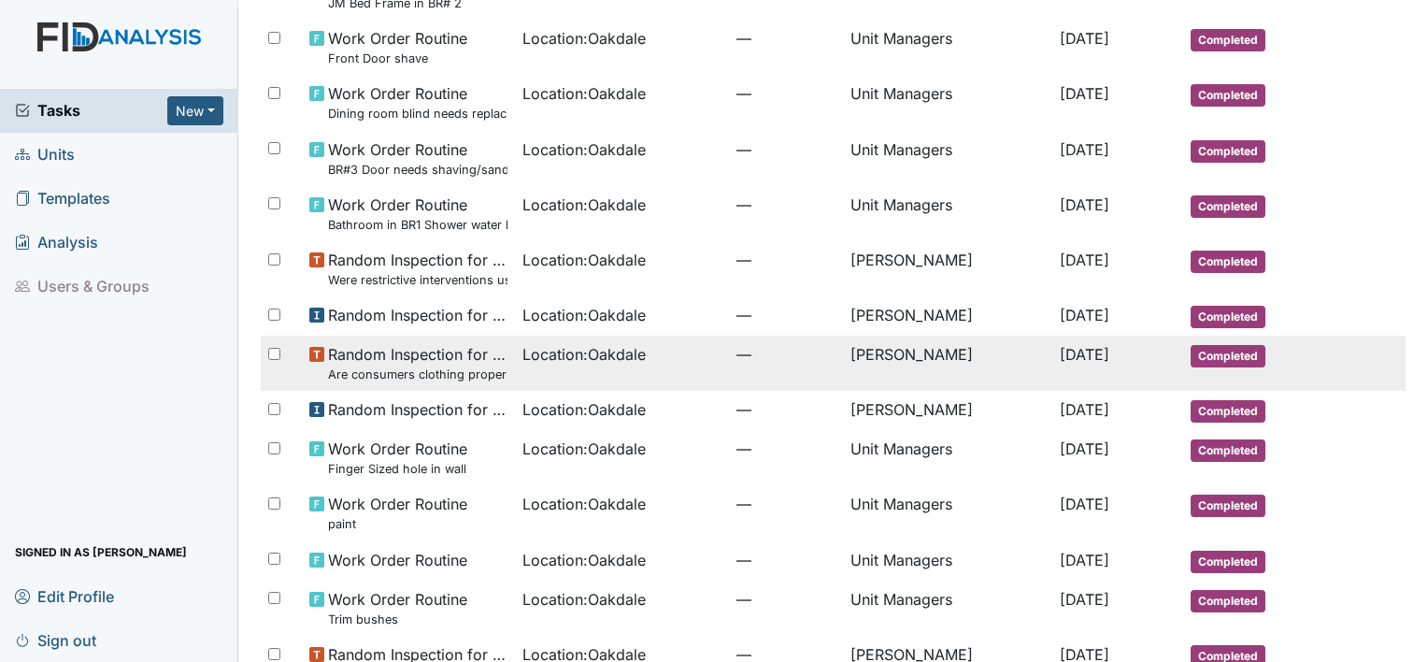
click at [404, 355] on span "Random Inspection for Afternoon Are consumers clothing properly stored?" at bounding box center [418, 363] width 180 height 40
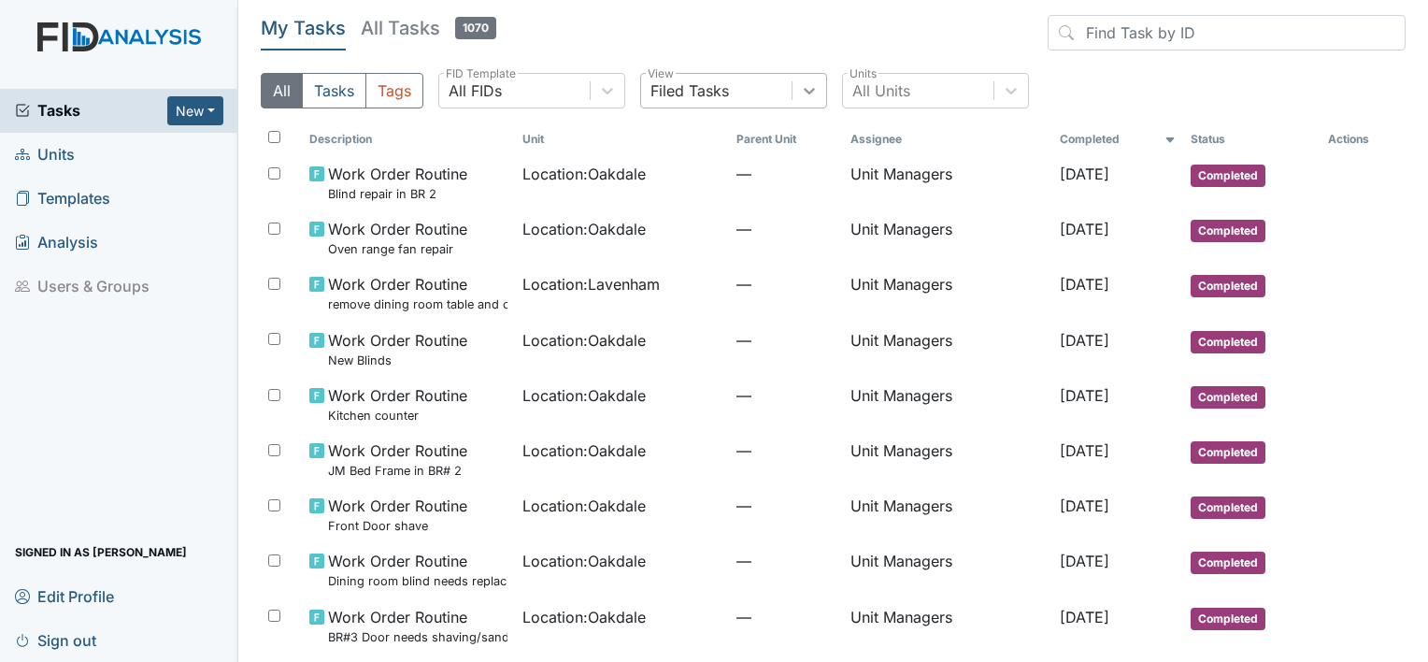
click at [811, 92] on icon at bounding box center [809, 91] width 11 height 7
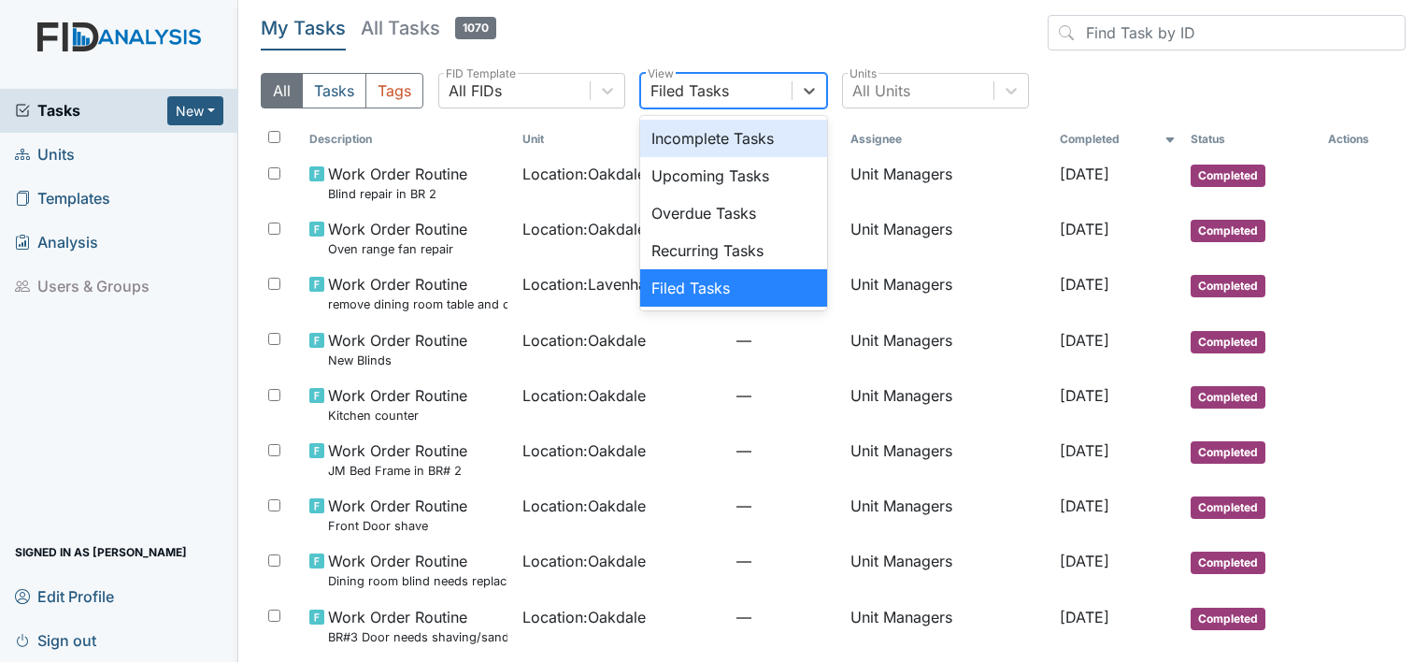
click at [1114, 97] on div "All Tasks Tags All FIDs FID Template option Incomplete Tasks focused, 1 of 5. 5…" at bounding box center [833, 98] width 1145 height 50
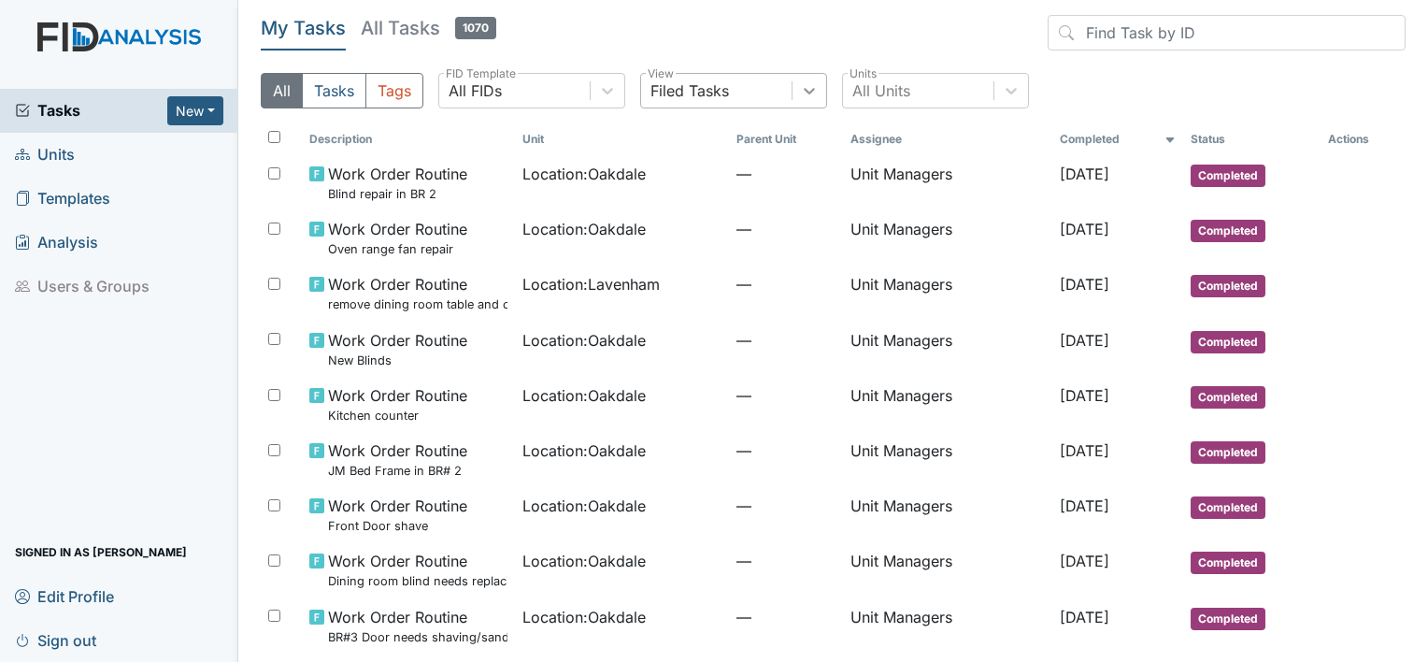
click at [809, 92] on icon at bounding box center [809, 91] width 11 height 7
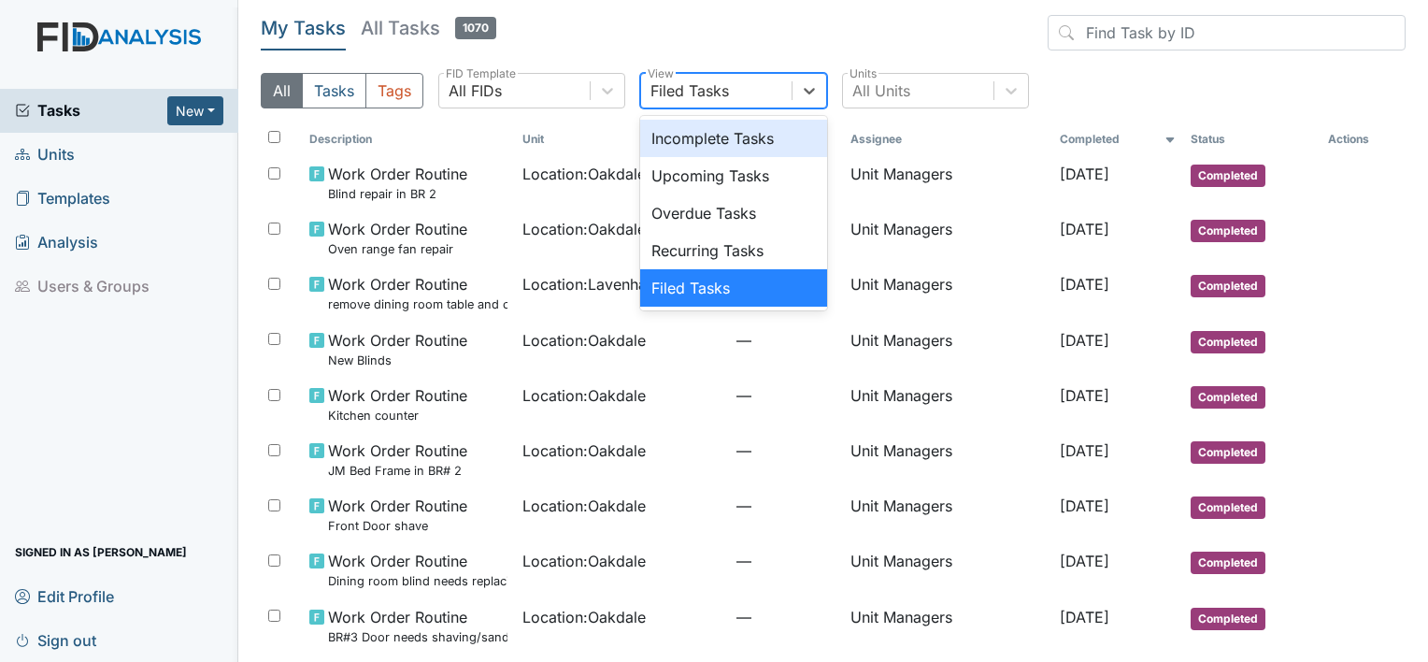
click at [728, 138] on div "Incomplete Tasks" at bounding box center [733, 138] width 187 height 37
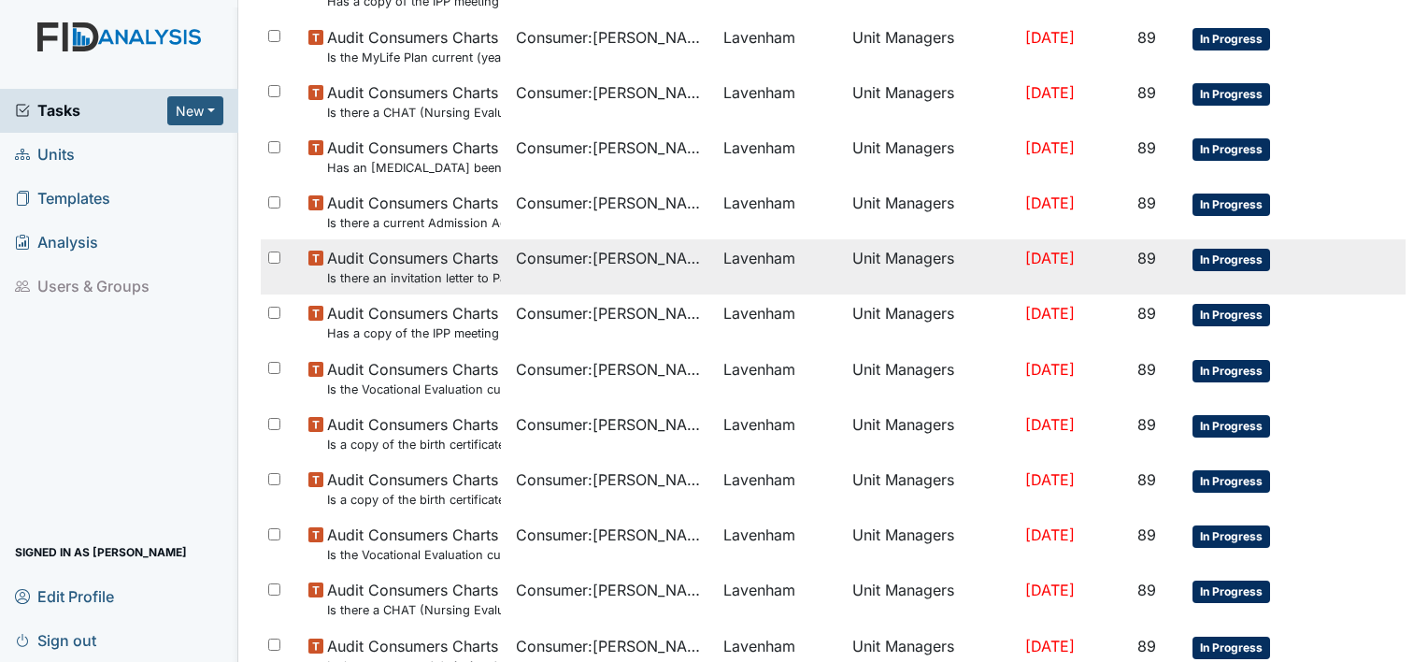
scroll to position [1234, 0]
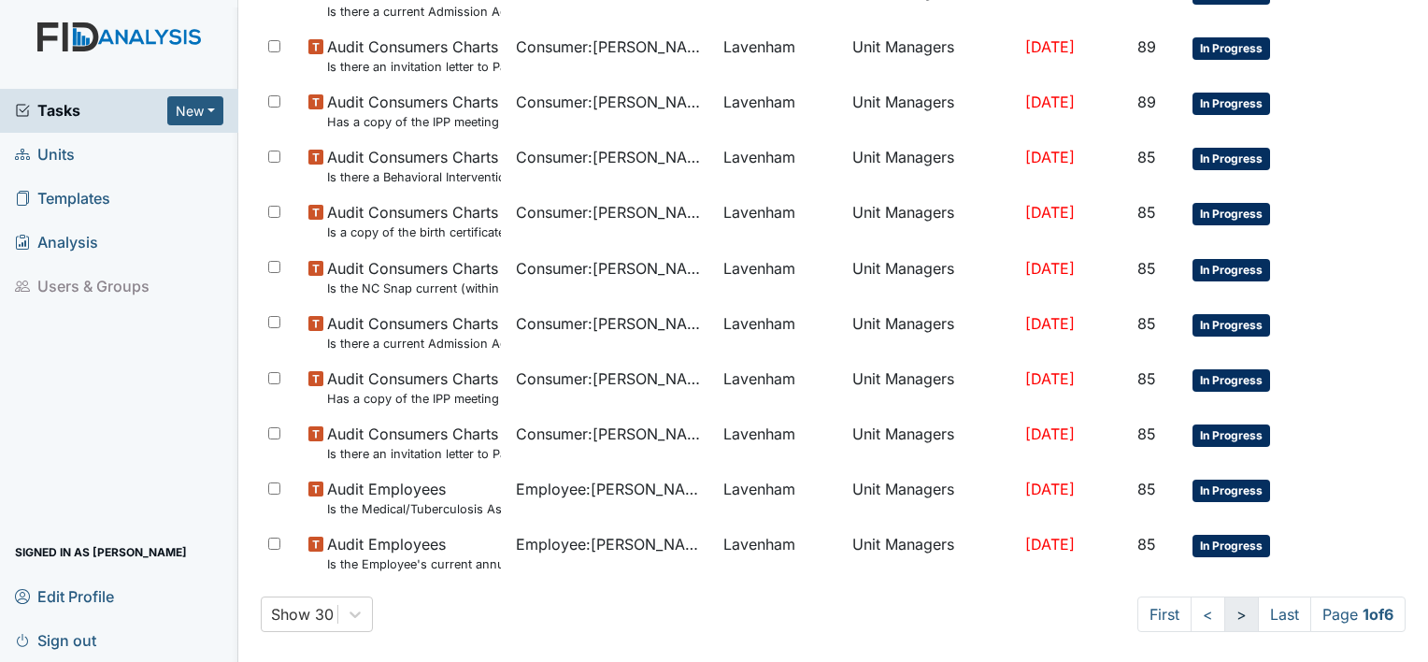
click at [1225, 609] on link ">" at bounding box center [1242, 614] width 35 height 36
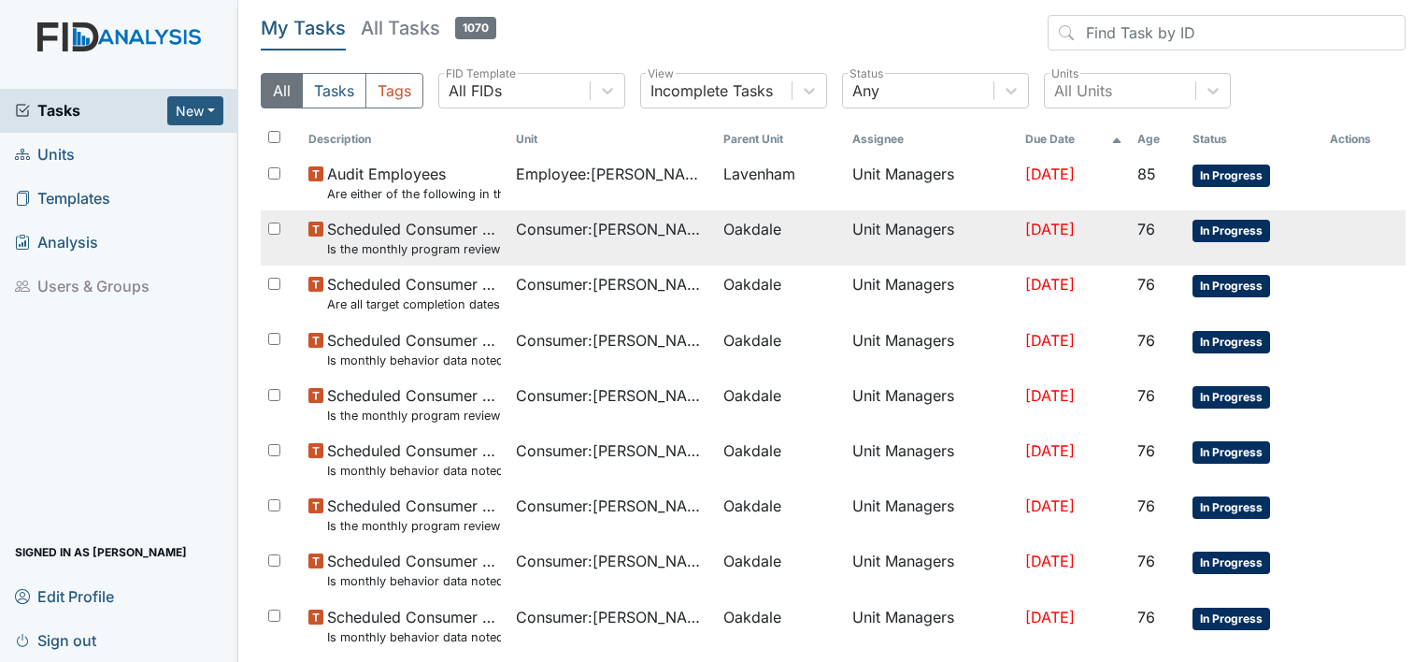
click at [394, 251] on small "Is the monthly program review completed by the 15th of the previous month?" at bounding box center [414, 249] width 174 height 18
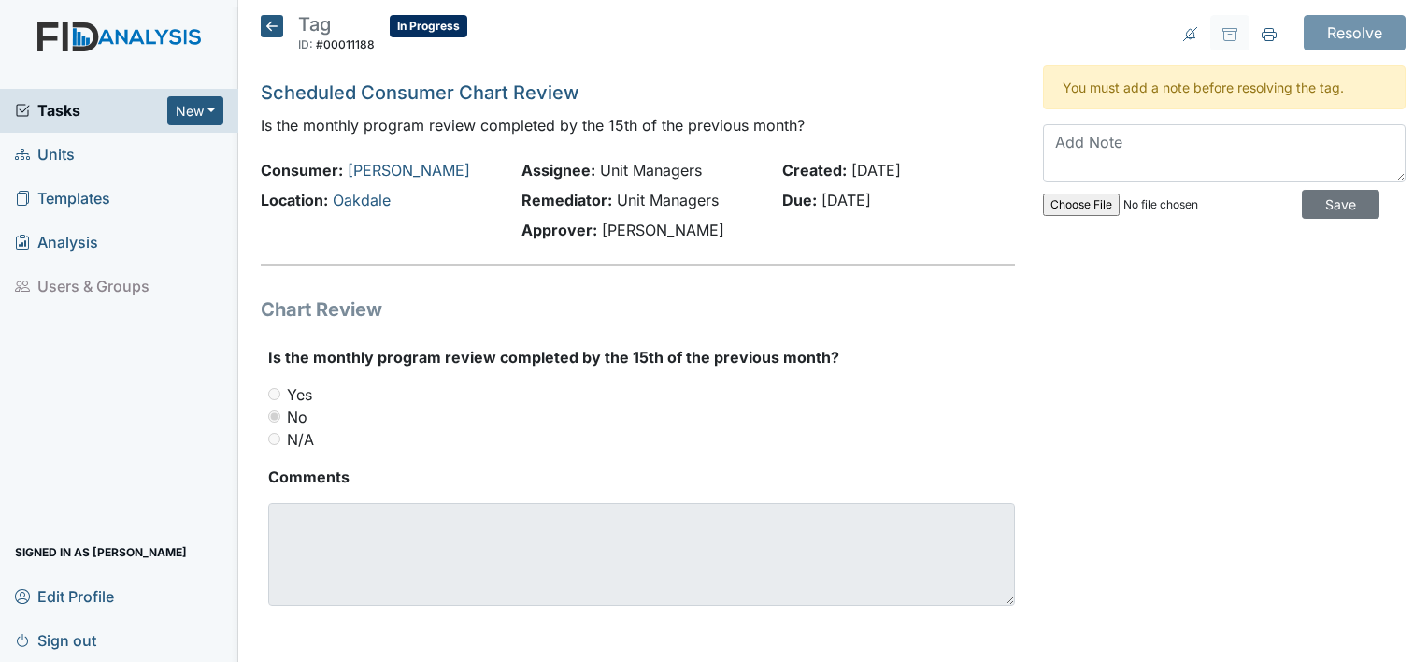
click at [277, 30] on icon at bounding box center [272, 26] width 22 height 22
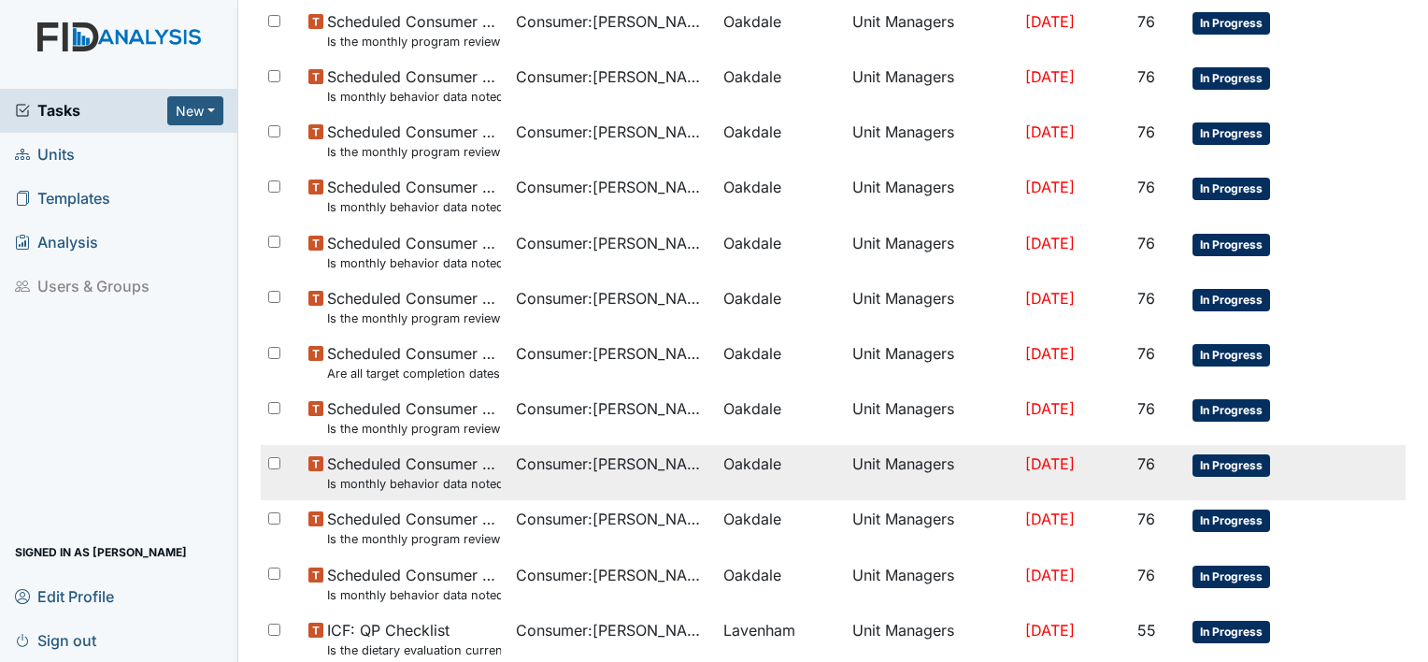
scroll to position [280, 0]
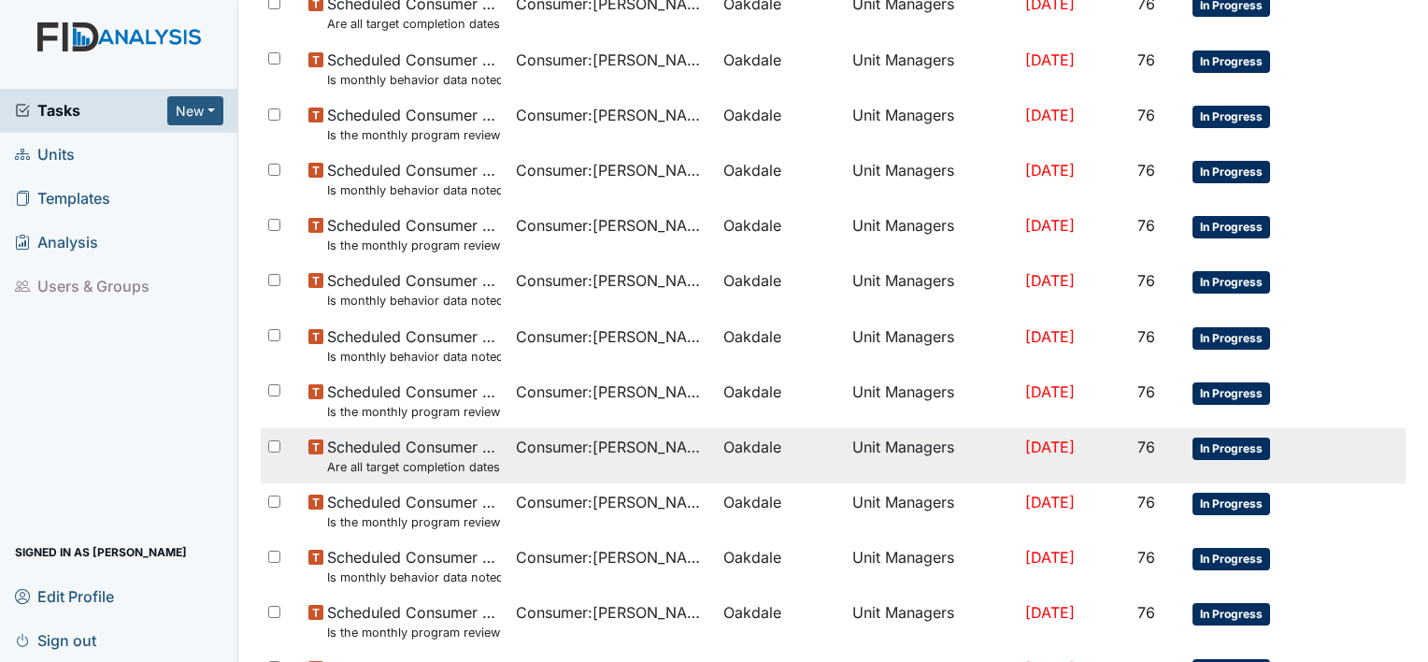
click at [449, 461] on small "Are all target completion dates current (not expired)?" at bounding box center [414, 467] width 174 height 18
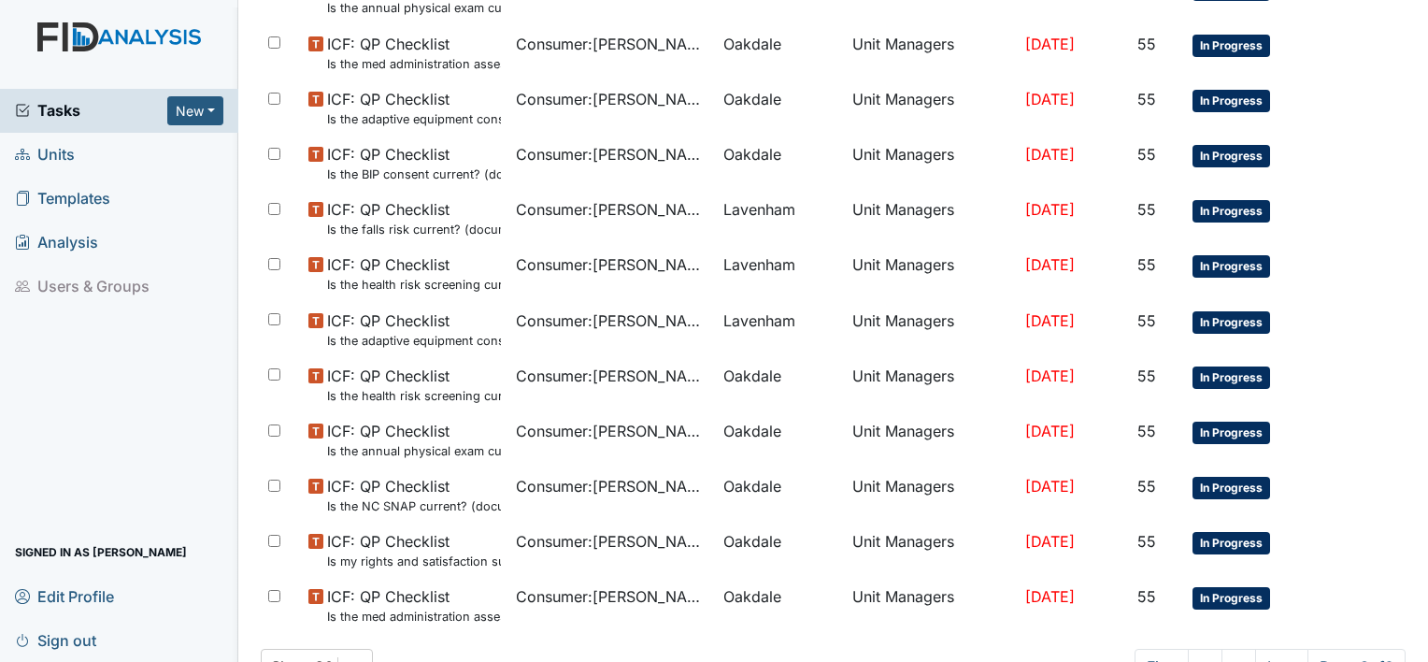
scroll to position [1234, 0]
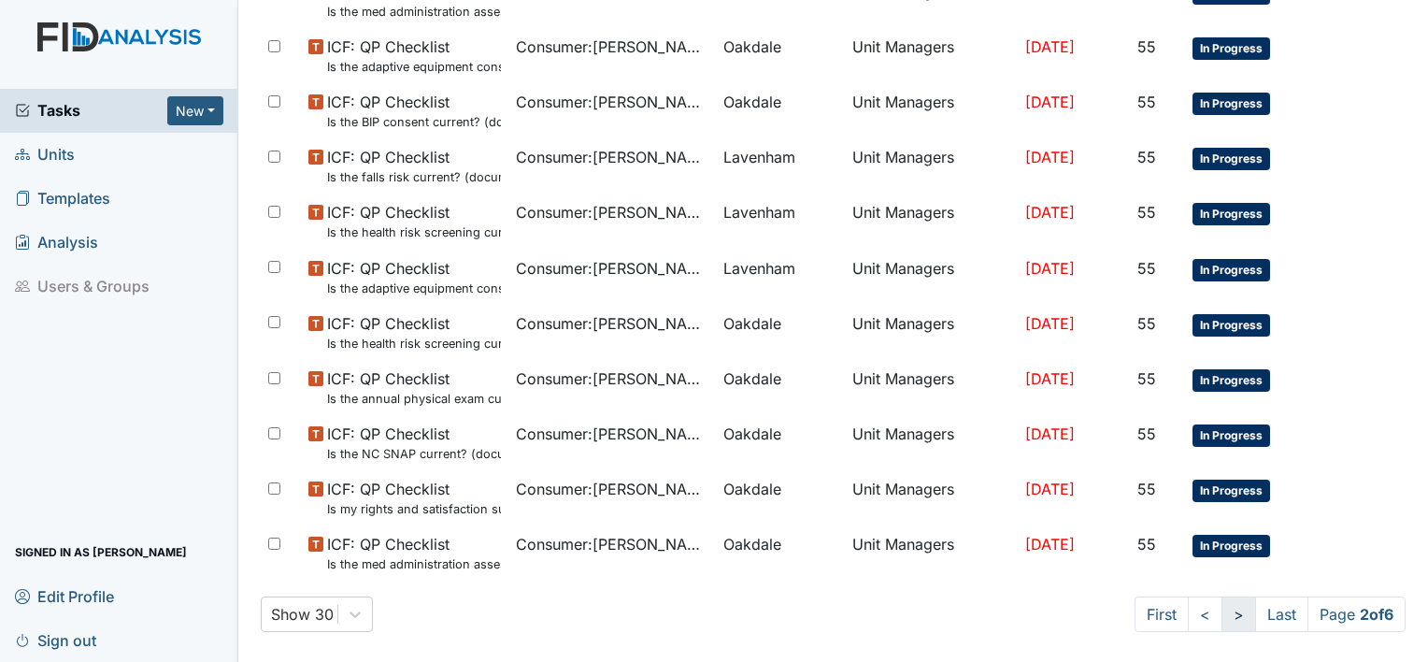
click at [1222, 619] on link ">" at bounding box center [1239, 614] width 35 height 36
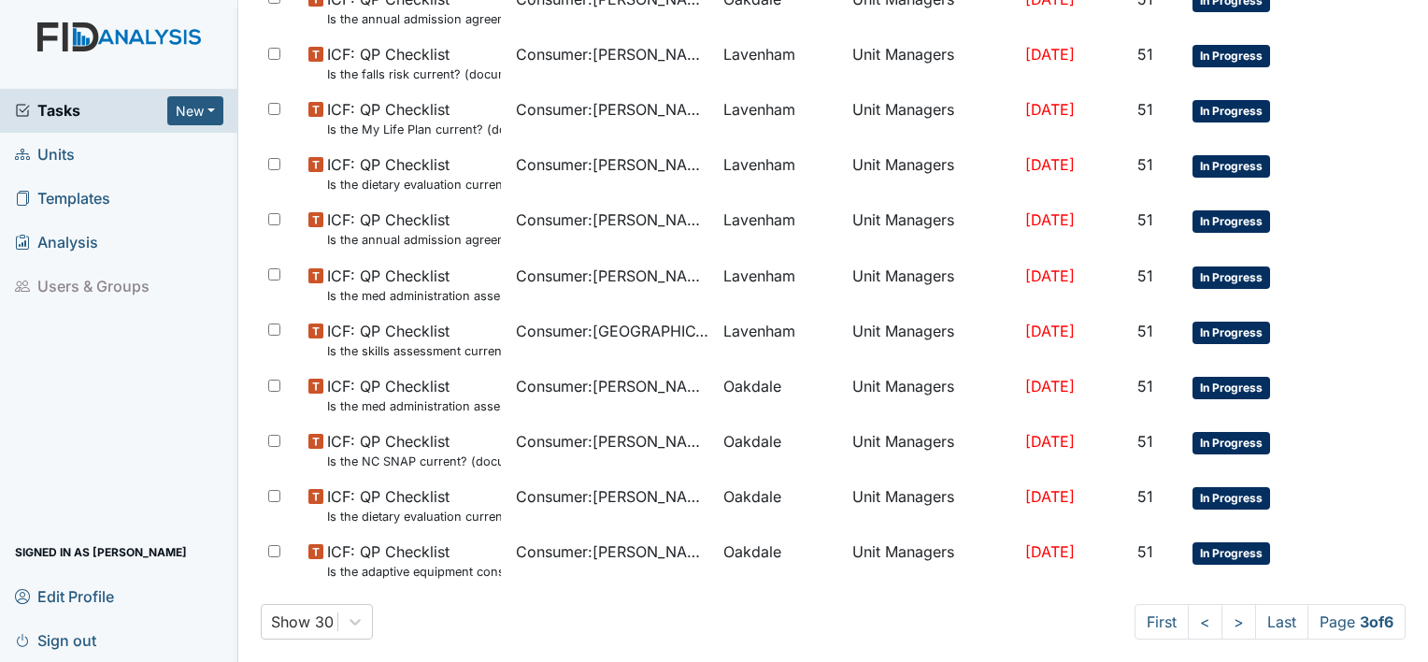
scroll to position [1234, 0]
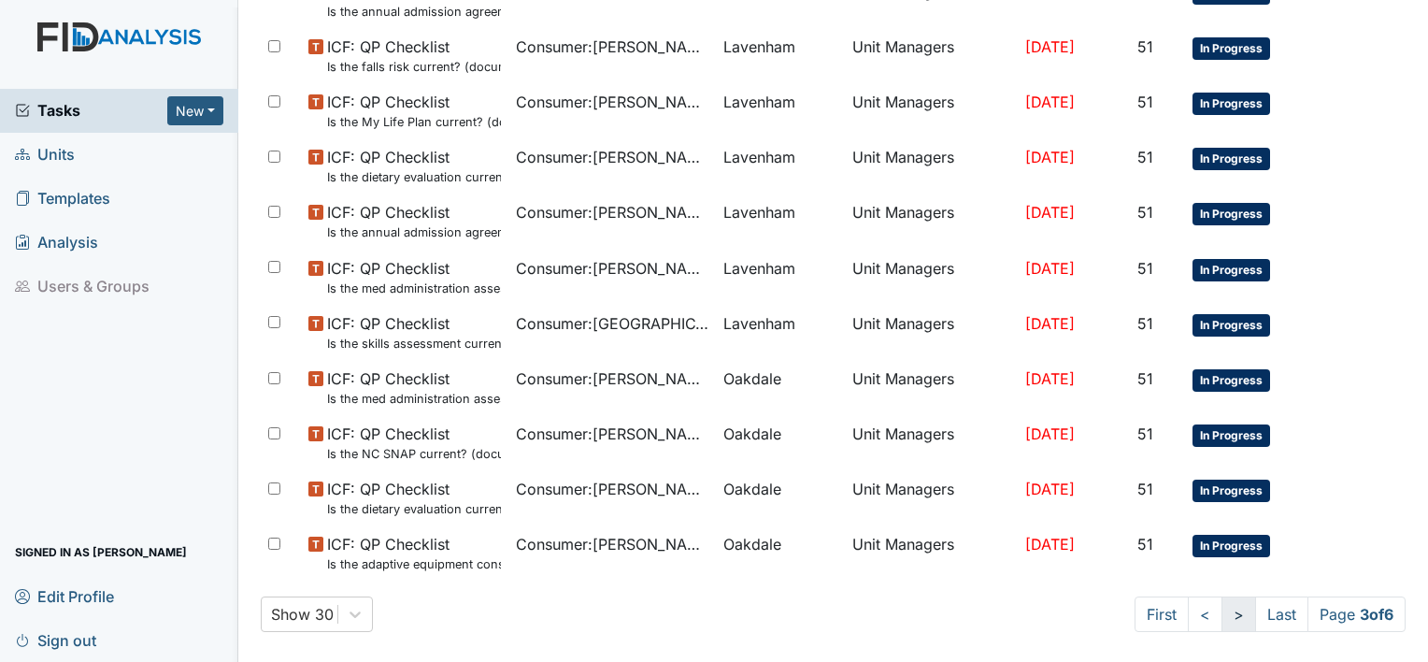
click at [1222, 621] on link ">" at bounding box center [1239, 614] width 35 height 36
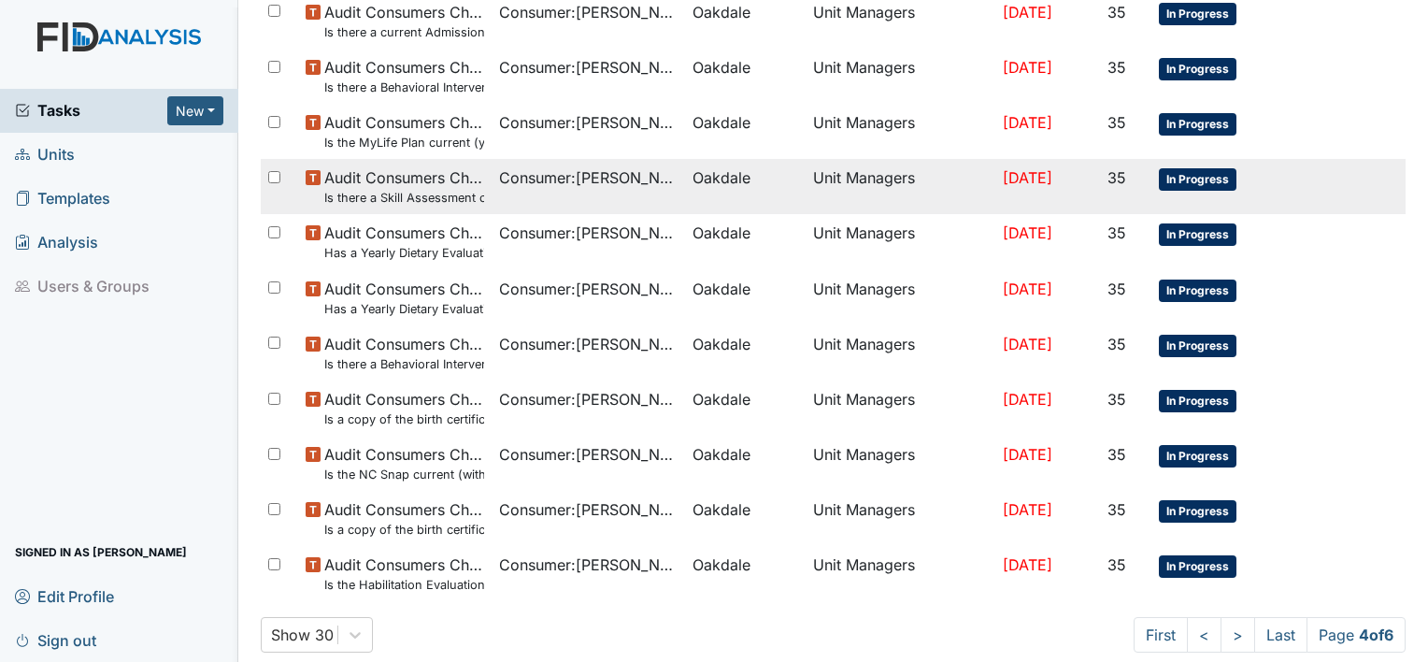
scroll to position [1234, 0]
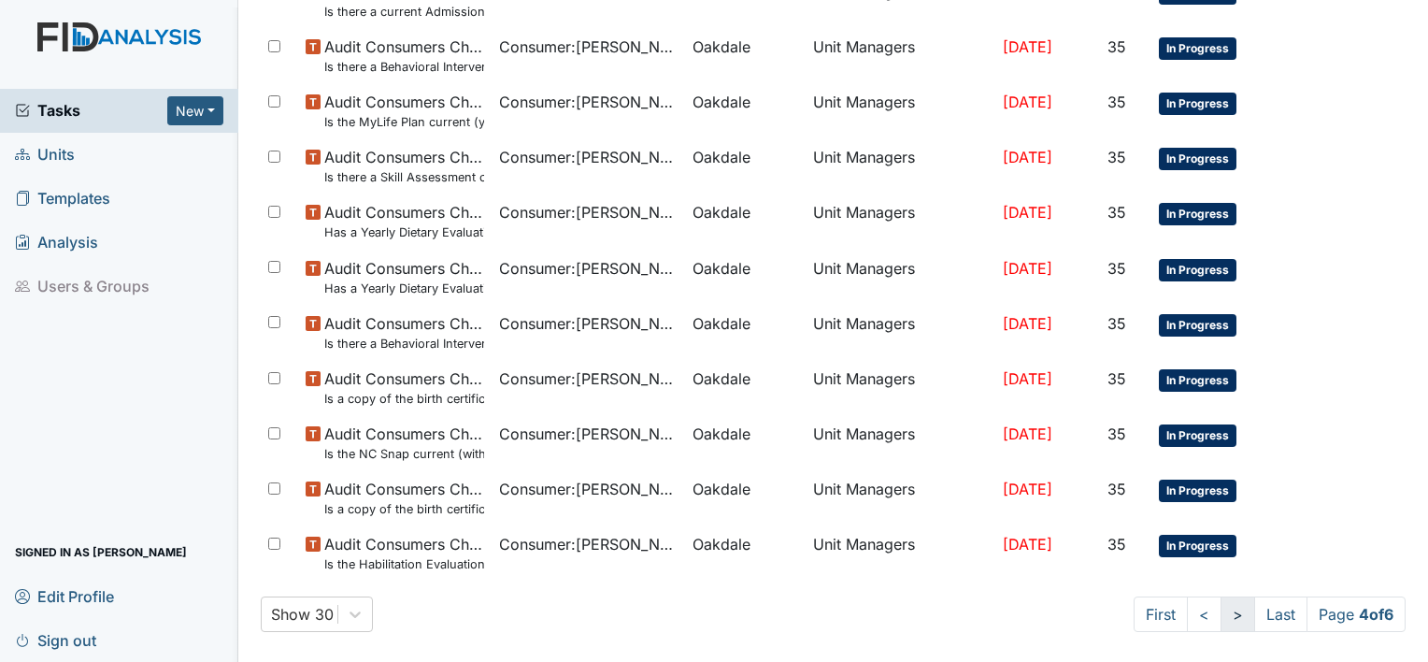
click at [1221, 617] on link ">" at bounding box center [1238, 614] width 35 height 36
